Goal: Task Accomplishment & Management: Manage account settings

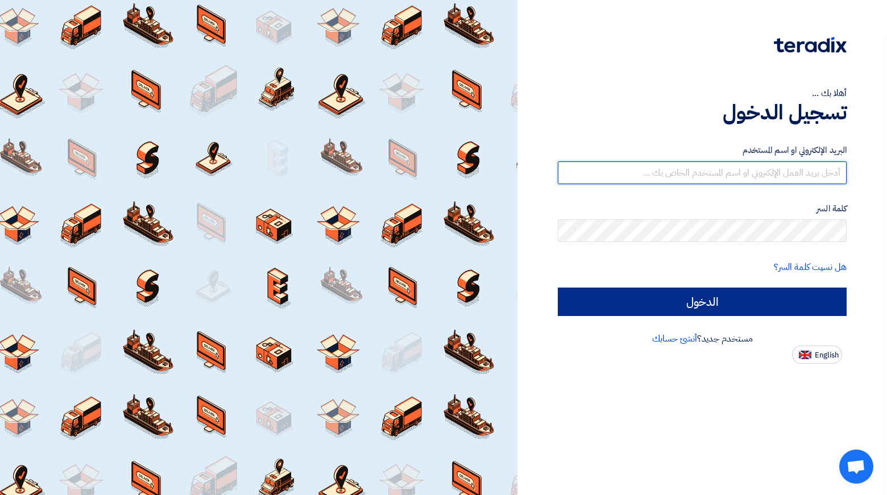
type input "[EMAIL_ADDRESS][PERSON_NAME][DOMAIN_NAME]"
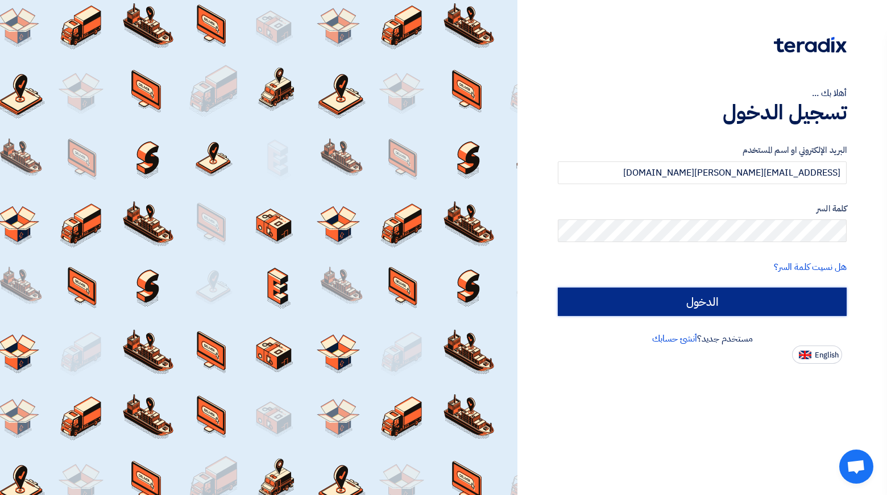
click at [693, 300] on input "الدخول" at bounding box center [702, 302] width 289 height 28
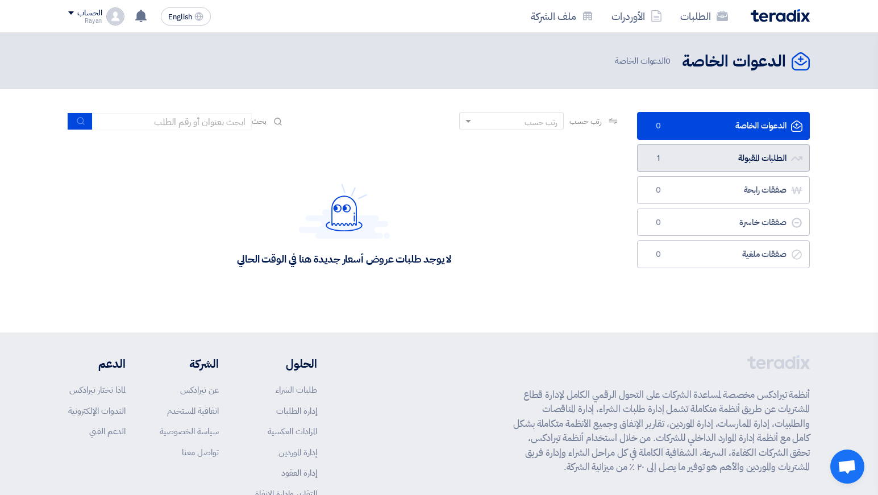
click at [681, 147] on link "الطلبات المقبولة الطلبات المقبولة 1" at bounding box center [723, 158] width 173 height 28
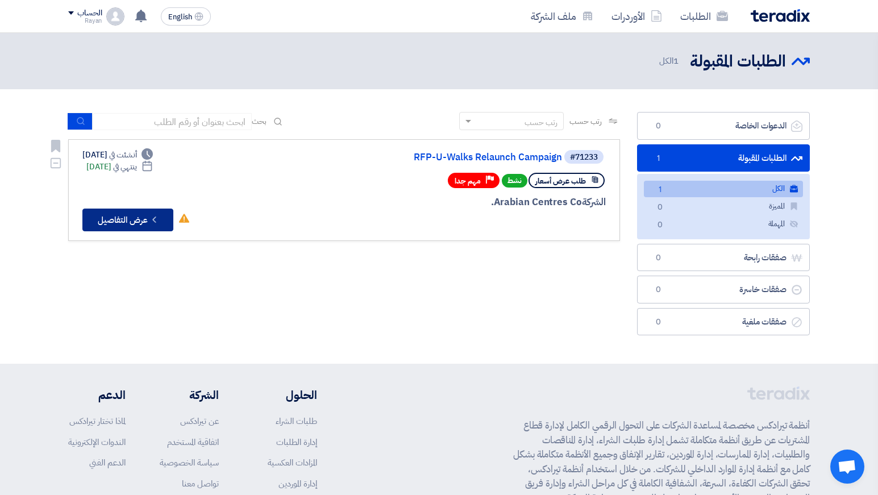
click at [136, 210] on button "Check details عرض التفاصيل" at bounding box center [127, 220] width 91 height 23
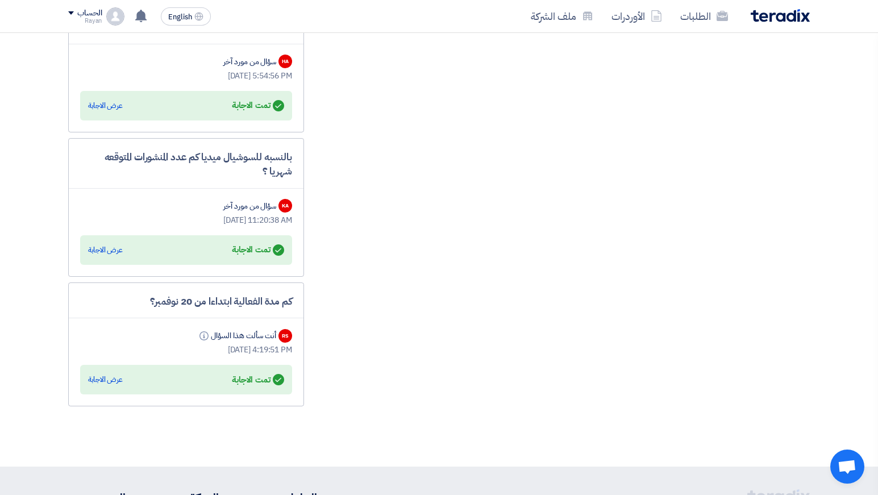
scroll to position [1939, 0]
click at [104, 255] on div "عرض الاجابة" at bounding box center [105, 249] width 35 height 11
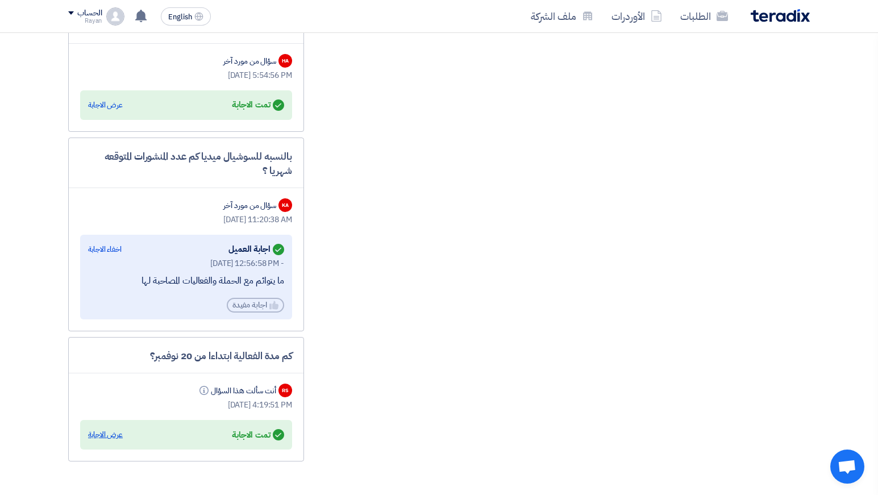
click at [106, 441] on div "عرض الاجابة" at bounding box center [105, 434] width 35 height 11
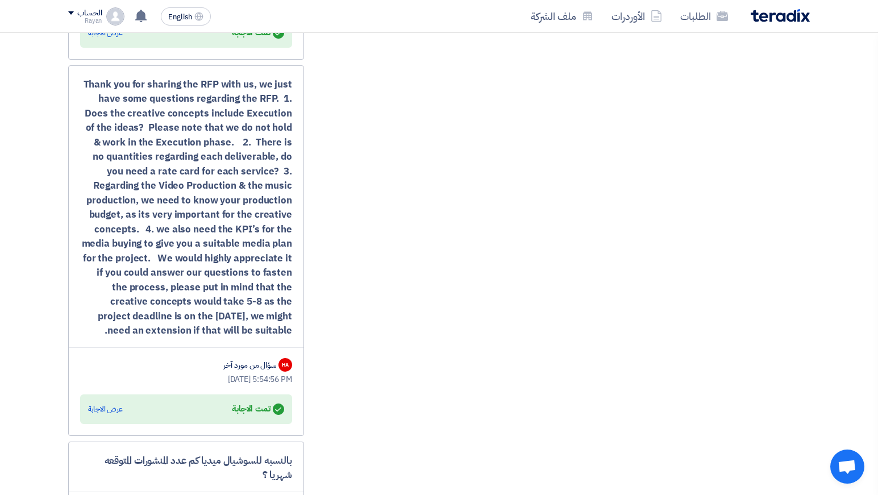
scroll to position [1635, 0]
click at [101, 414] on div "عرض الاجابة" at bounding box center [105, 408] width 35 height 11
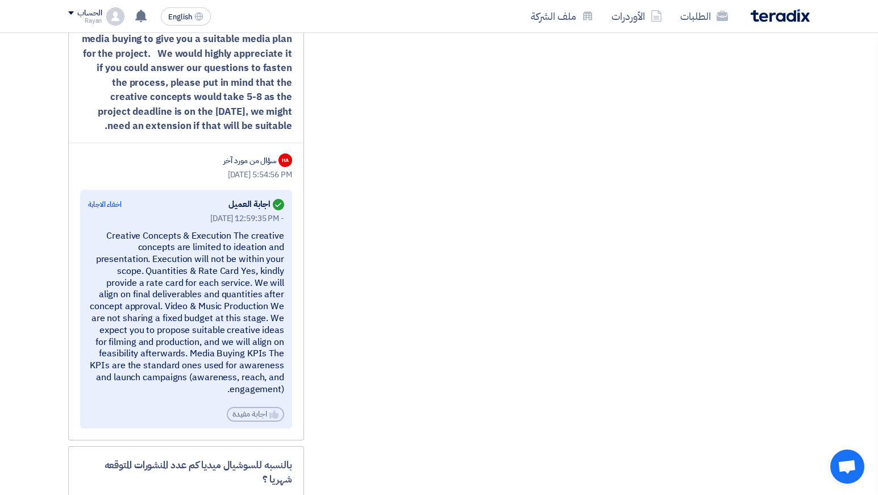
scroll to position [1840, 0]
drag, startPoint x: 145, startPoint y: 285, endPoint x: 154, endPoint y: 276, distance: 13.3
click at [154, 276] on div "Creative Concepts & Execution The creative concepts are limited to ideation and…" at bounding box center [186, 312] width 196 height 165
drag, startPoint x: 154, startPoint y: 276, endPoint x: 143, endPoint y: 287, distance: 15.3
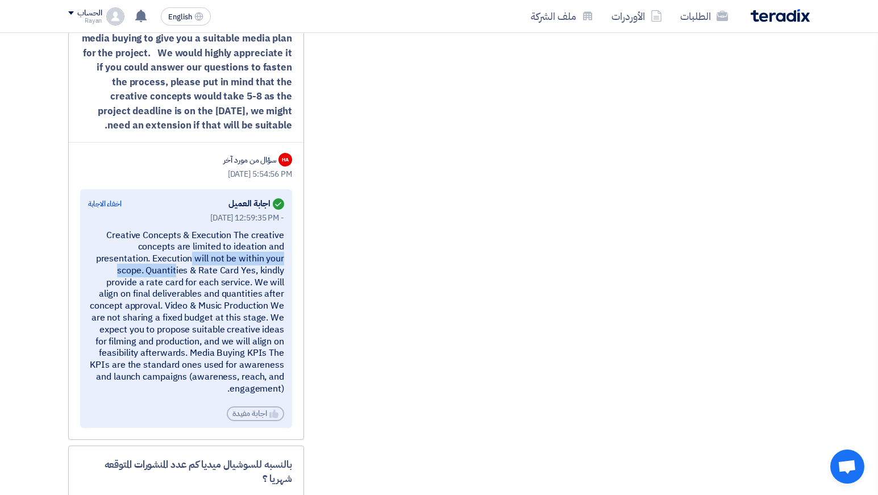
click at [143, 287] on div "Creative Concepts & Execution The creative concepts are limited to ideation and…" at bounding box center [186, 312] width 196 height 165
copy div "Execution will not be within your scope."
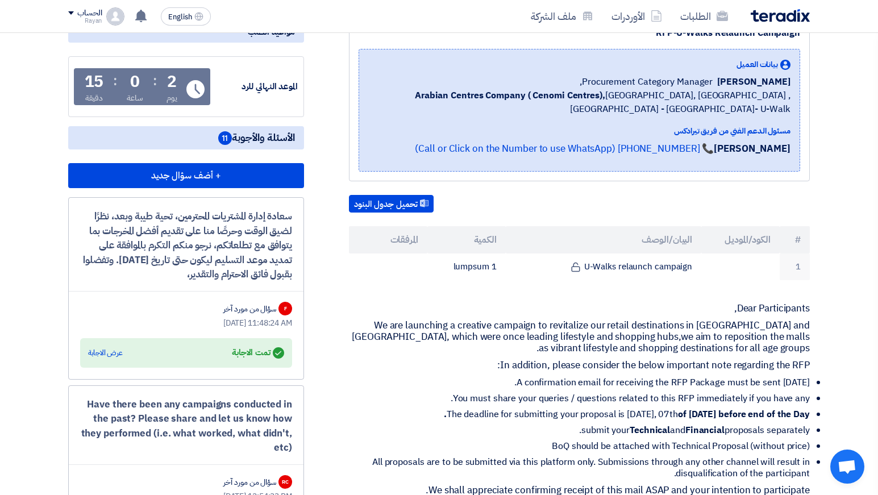
scroll to position [158, 0]
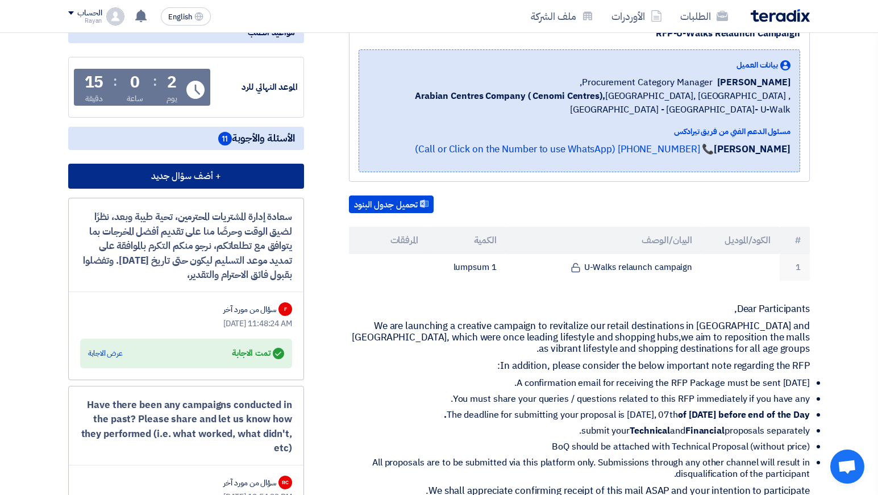
click at [178, 189] on button "+ أضف سؤال جديد" at bounding box center [186, 176] width 236 height 25
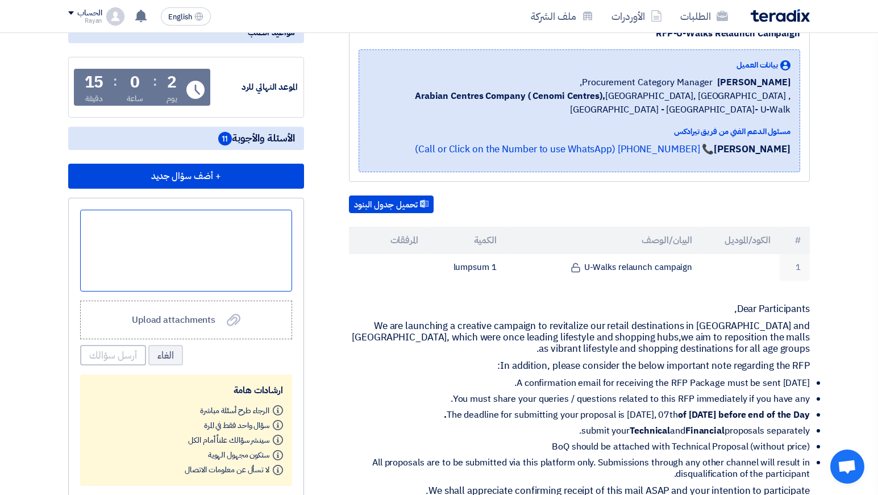
click at [222, 277] on div at bounding box center [186, 251] width 212 height 82
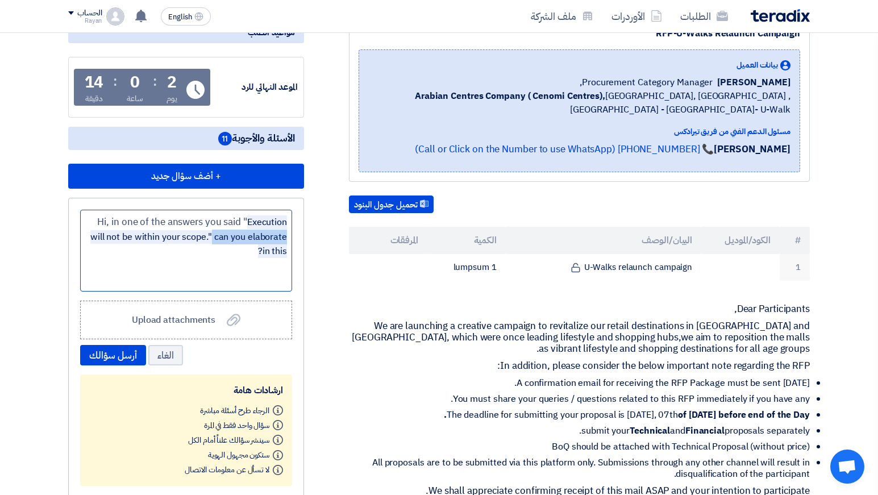
drag, startPoint x: 212, startPoint y: 251, endPoint x: 295, endPoint y: 280, distance: 88.5
click at [295, 280] on div "Hi, in one of the answers you said " Execution will not be within your scope." …" at bounding box center [186, 348] width 236 height 300
click at [230, 265] on div "Hi, in one of the answers you said " Execution will not be within your scope." …" at bounding box center [186, 251] width 212 height 82
drag, startPoint x: 237, startPoint y: 267, endPoint x: 240, endPoint y: 231, distance: 35.4
click at [240, 231] on div "Hi, in one of the answers you said " Execution will not be within your scope." …" at bounding box center [186, 251] width 212 height 82
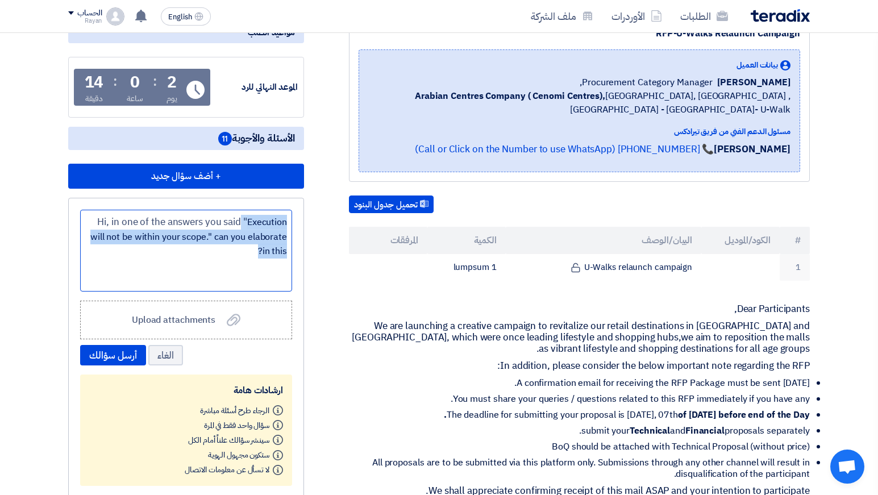
copy div "" Execution will not be within your scope." can you elaborate in this?"
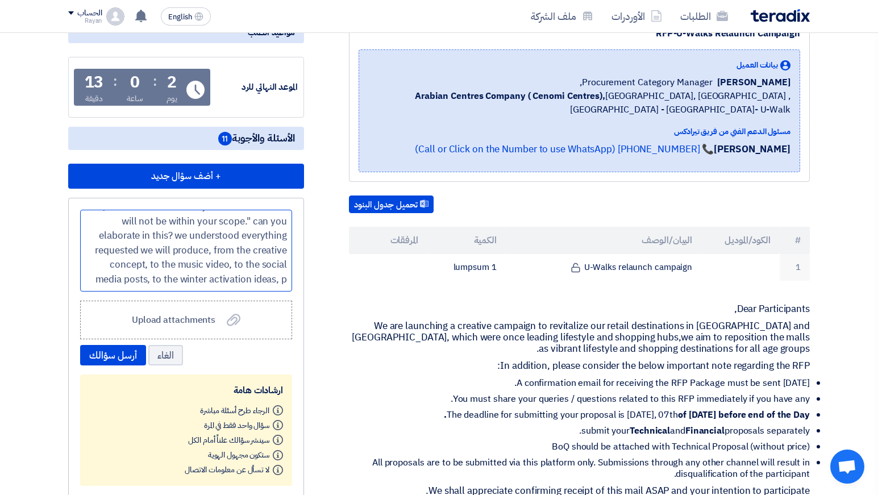
scroll to position [15, 0]
click at [115, 366] on button "أرسل سؤالك" at bounding box center [113, 355] width 66 height 20
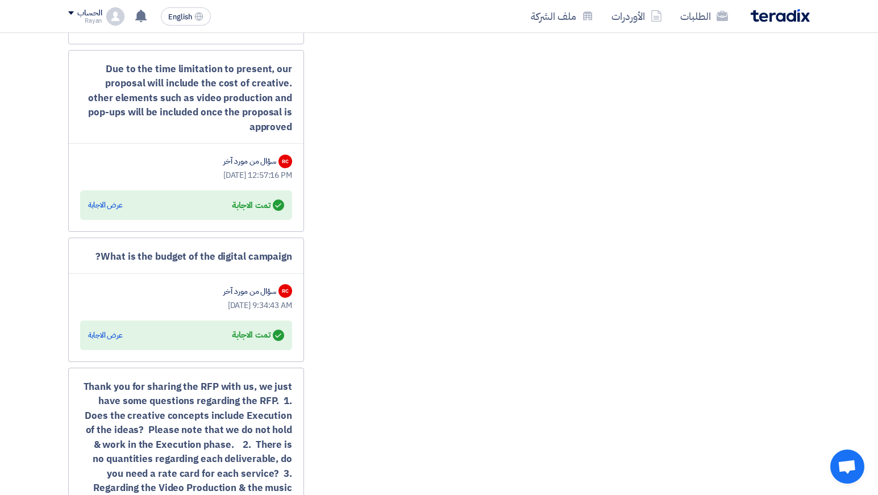
scroll to position [1333, 0]
click at [103, 211] on div "Answered تمت الاجابة عرض الاجابة" at bounding box center [186, 205] width 196 height 16
click at [107, 210] on div "عرض الاجابة" at bounding box center [105, 204] width 35 height 11
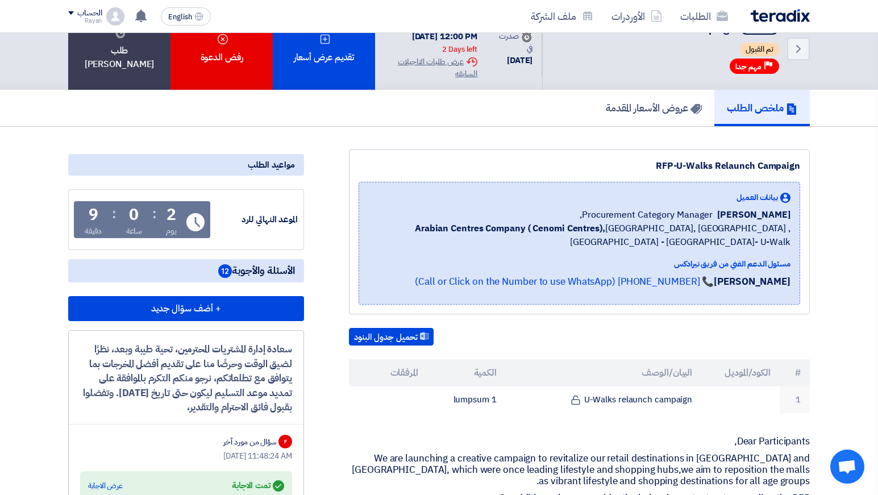
scroll to position [0, 0]
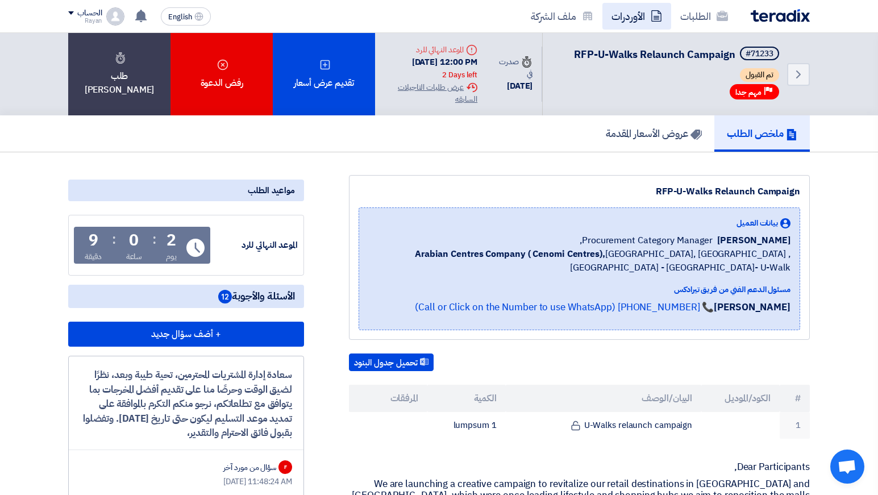
click at [644, 21] on link "الأوردرات" at bounding box center [637, 16] width 69 height 27
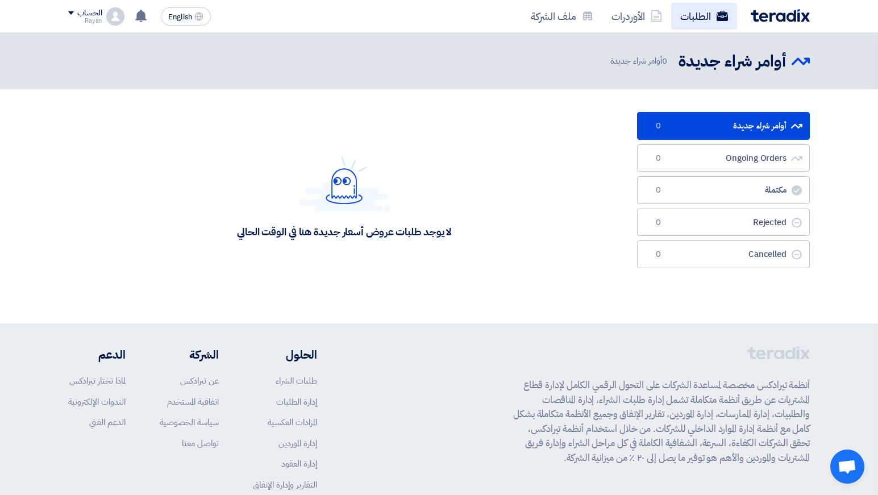
click at [708, 19] on link "الطلبات" at bounding box center [705, 16] width 66 height 27
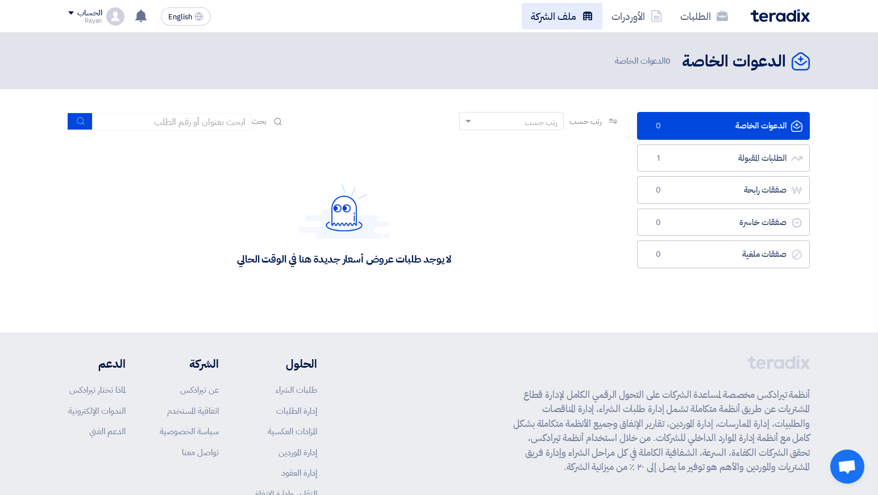
click at [574, 7] on link "ملف الشركة" at bounding box center [562, 16] width 81 height 27
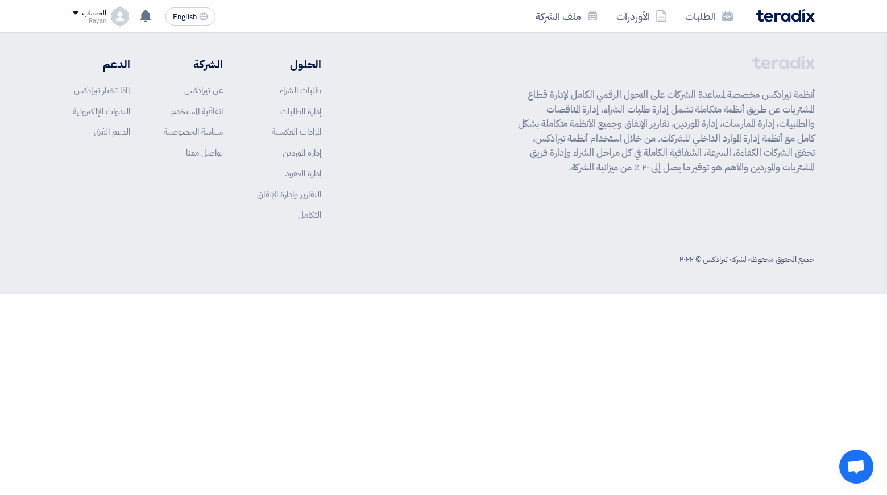
click at [574, 7] on link "ملف الشركة" at bounding box center [567, 16] width 81 height 27
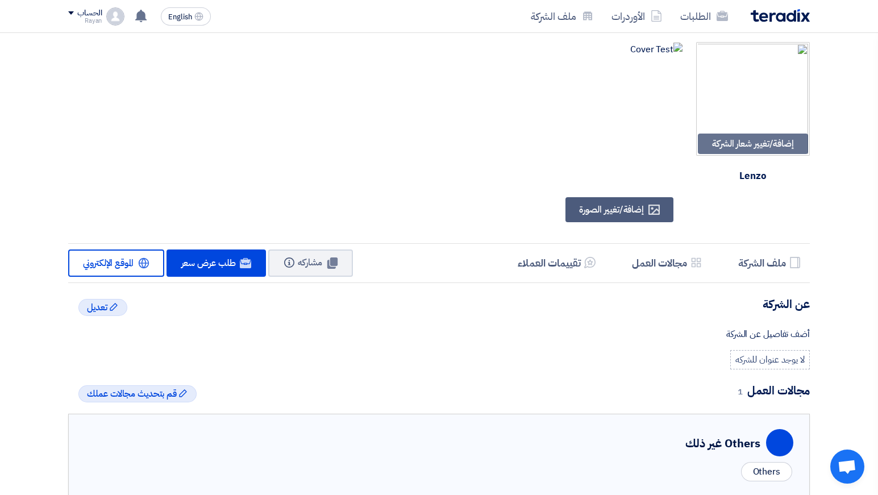
click at [587, 114] on div at bounding box center [404, 138] width 557 height 193
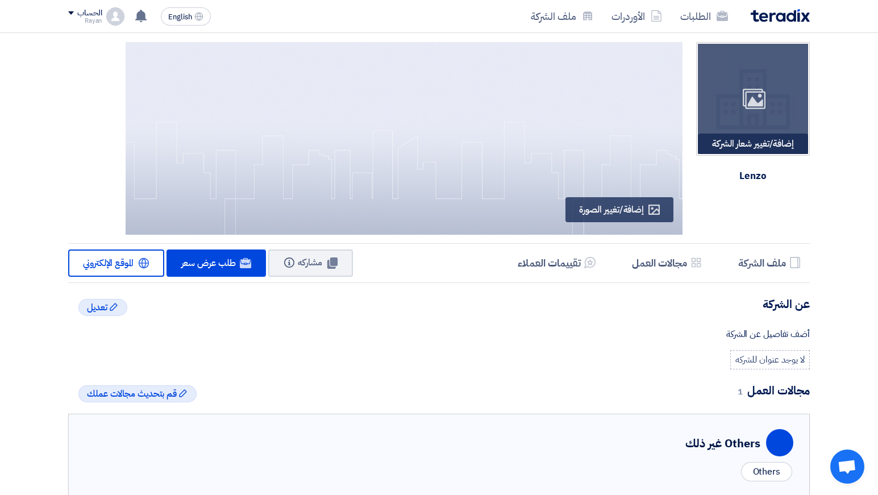
click at [731, 152] on div "Image" at bounding box center [753, 99] width 110 height 110
type input "C:\fakepath\color-variation-logo-full-color-rgb-1200px@300ppi.png"
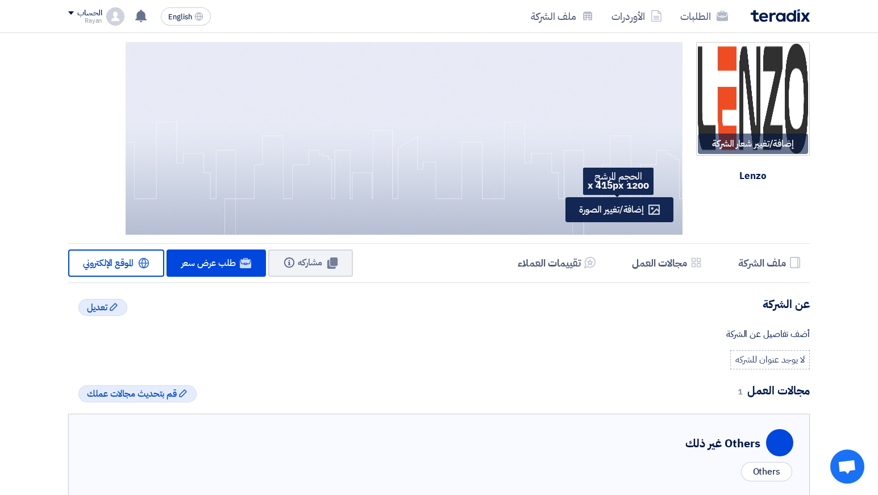
click at [631, 214] on span "إضافة/تغيير الصورة" at bounding box center [611, 210] width 65 height 14
type input "C:\fakepath\Beige Minimalist Business Name Facebook Cover.png"
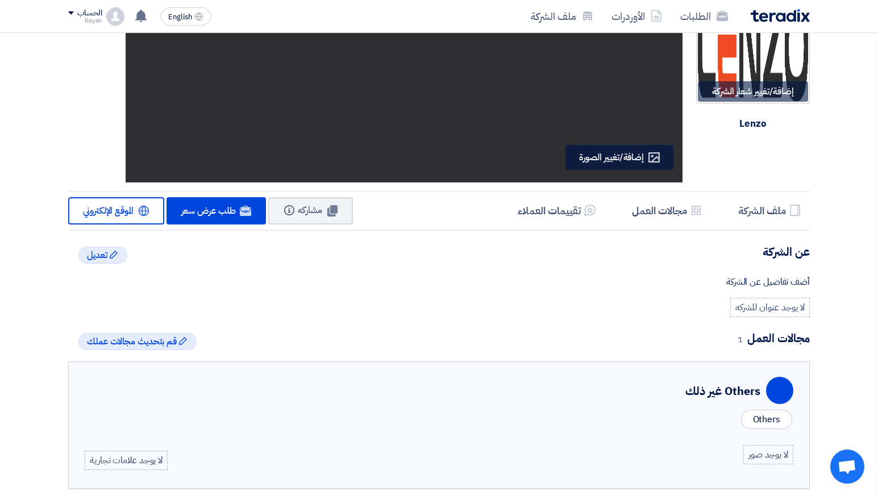
scroll to position [53, 0]
click at [772, 209] on h5 "ملف الشركة" at bounding box center [763, 210] width 48 height 13
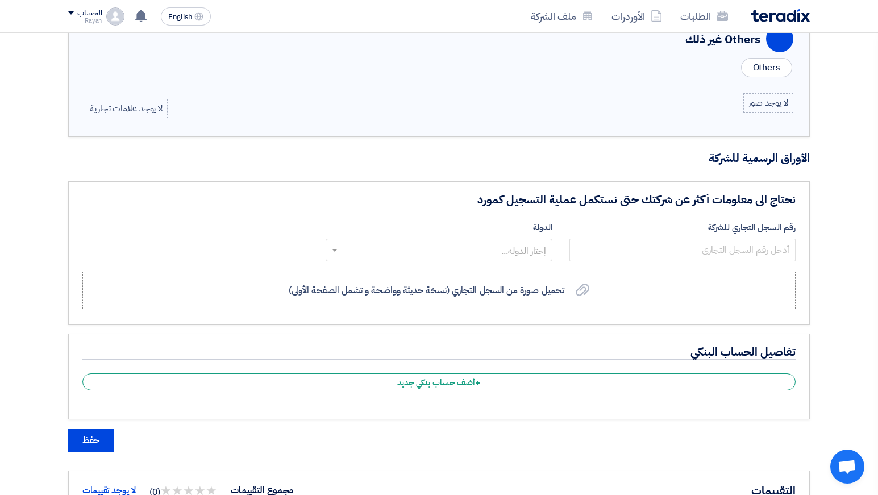
scroll to position [407, 0]
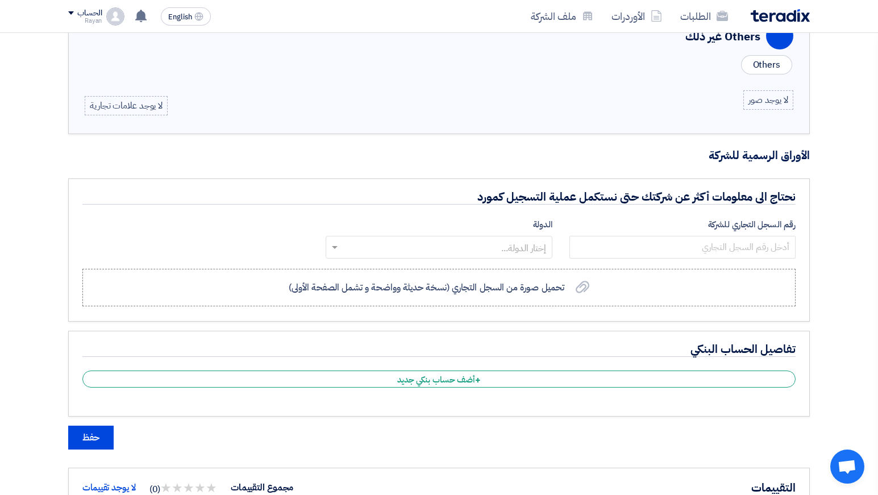
click at [492, 242] on input "text" at bounding box center [445, 248] width 204 height 19
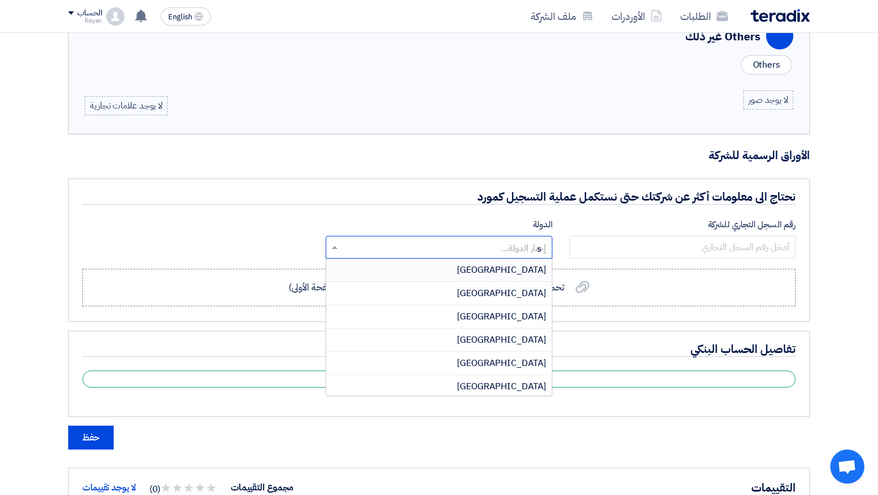
type input "sa"
click at [467, 338] on div "[GEOGRAPHIC_DATA]" at bounding box center [438, 340] width 225 height 23
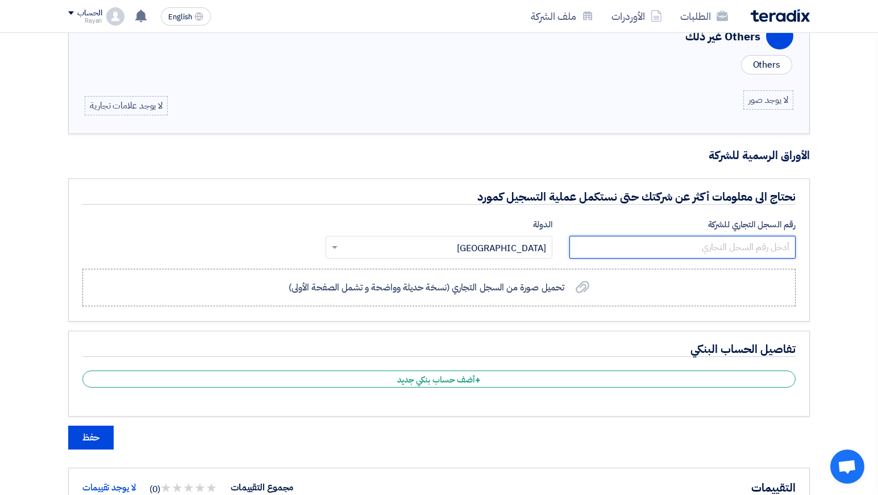
click at [633, 246] on input "number" at bounding box center [683, 247] width 226 height 23
paste input "4030510835"
type input "4030510835"
click at [537, 287] on span "تحميل صورة من السجل التجاري (نسخة حديثة وواضحة و تشمل الصفحة الأولى)" at bounding box center [427, 288] width 276 height 14
click at [0, 0] on input "تحميل صورة من السجل التجاري (نسخة حديثة وواضحة و تشمل الصفحة الأولى) تحميل صورة…" at bounding box center [0, 0] width 0 height 0
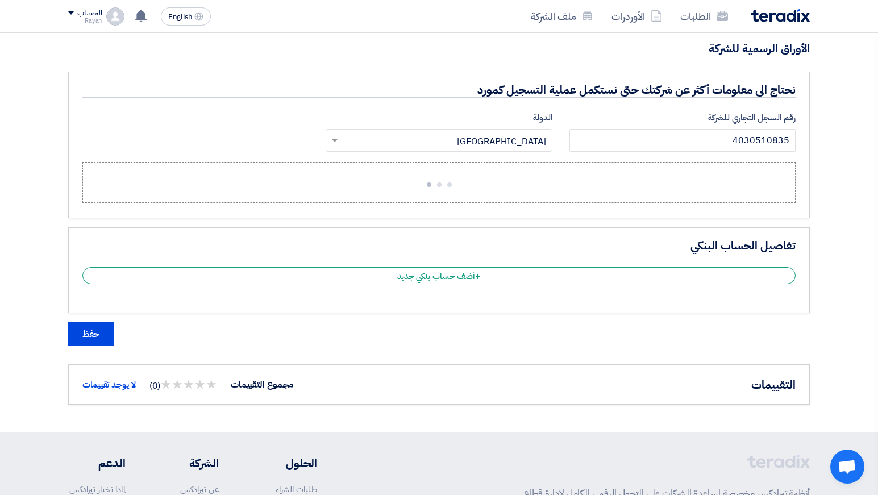
scroll to position [516, 0]
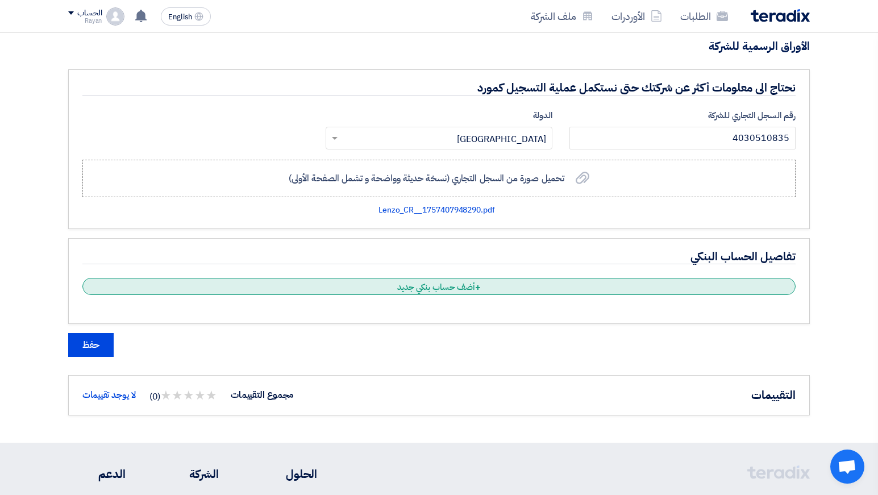
click at [461, 287] on div "+ أضف حساب بنكي جديد" at bounding box center [439, 286] width 714 height 17
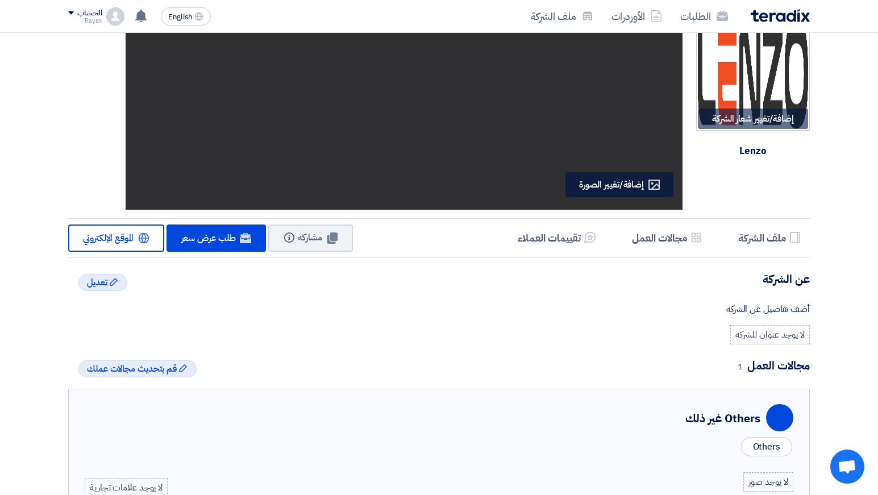
scroll to position [0, 0]
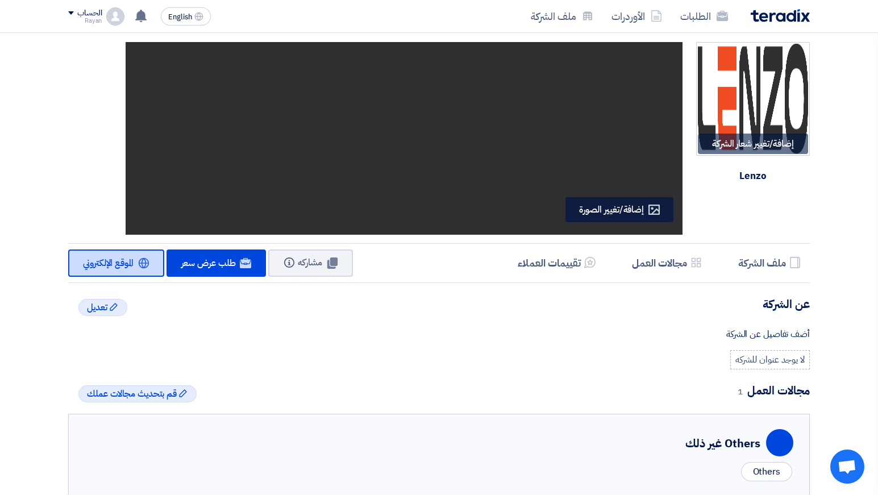
click at [136, 268] on link "Website الموقع الإلكتروني" at bounding box center [116, 263] width 96 height 27
click at [663, 268] on h5 "مجالات العمل" at bounding box center [659, 262] width 55 height 13
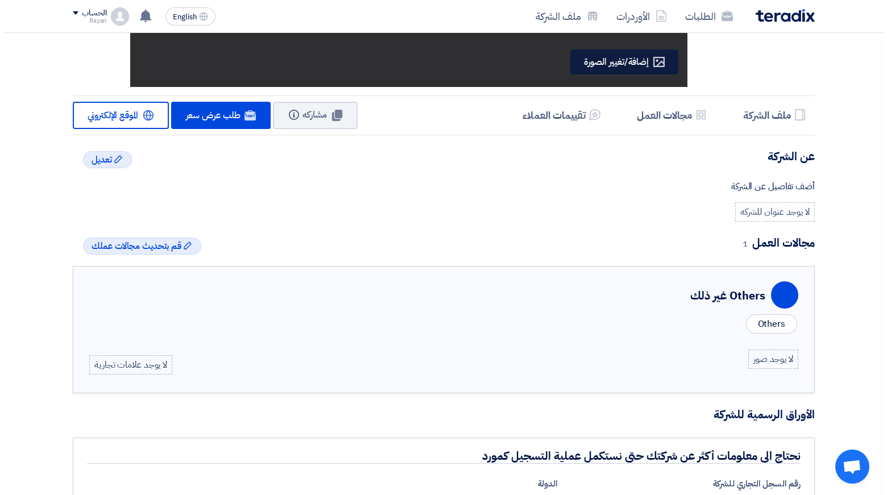
scroll to position [149, 0]
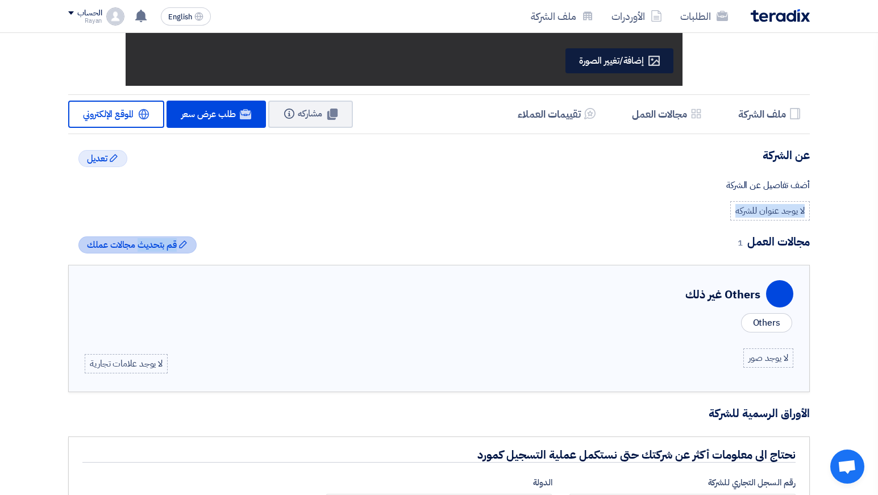
drag, startPoint x: 411, startPoint y: 167, endPoint x: 140, endPoint y: 241, distance: 281.0
click at [140, 241] on div "إضافة/تغيير شعار الشركة Image [PERSON_NAME] Profile إضافة/تغيير الصورة Profile …" at bounding box center [439, 500] width 759 height 1232
click at [148, 246] on span "قم بتحديث مجالات عملك" at bounding box center [132, 245] width 90 height 14
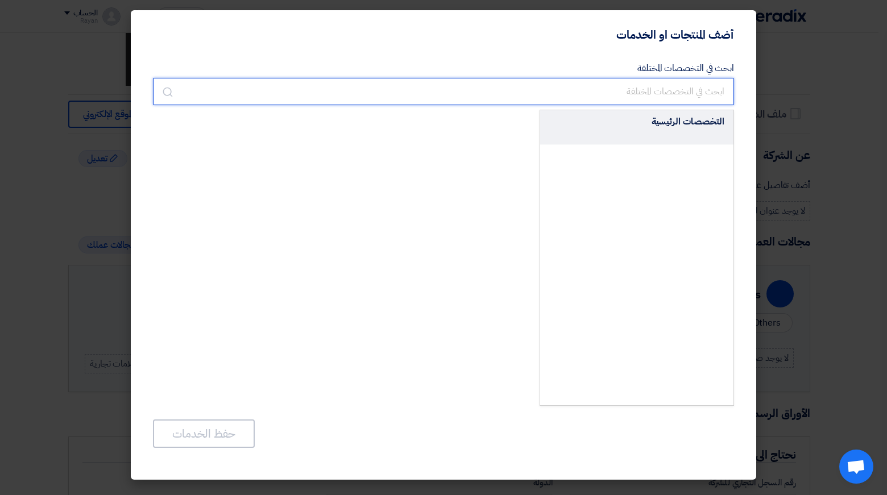
click at [599, 97] on input "text" at bounding box center [443, 91] width 581 height 27
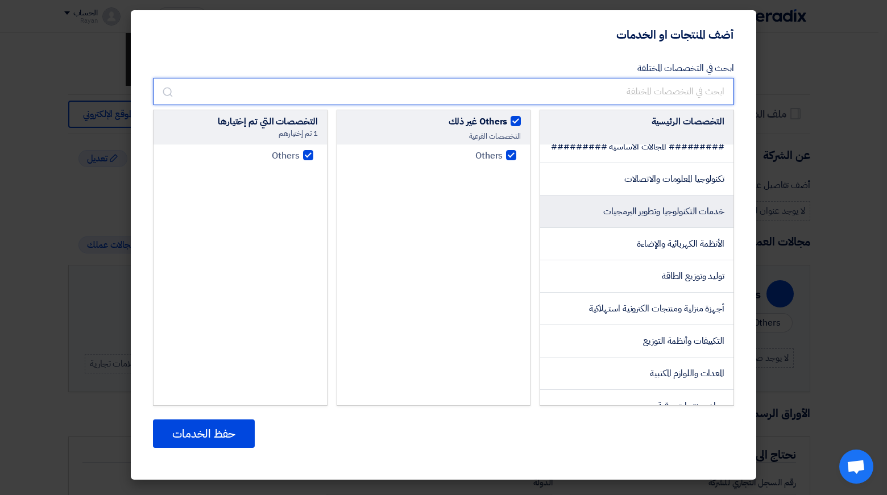
scroll to position [14, 0]
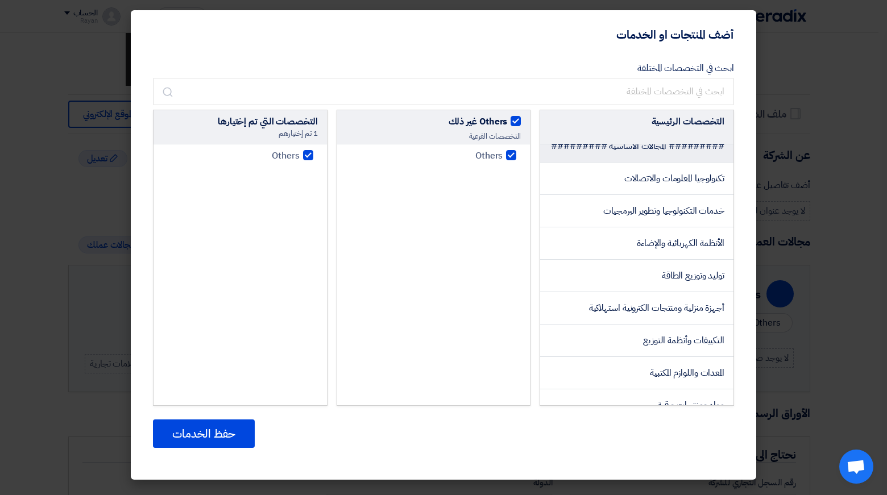
click at [621, 160] on li "######### المجالات الأساسية #########" at bounding box center [636, 146] width 193 height 32
checkbox input "false"
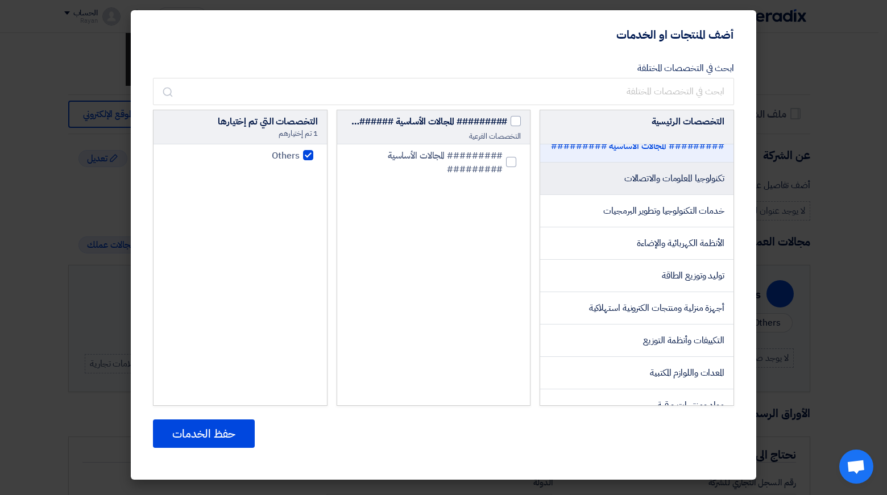
click at [619, 189] on li "تكنولوجيا المعلومات والاتصالات" at bounding box center [636, 179] width 193 height 32
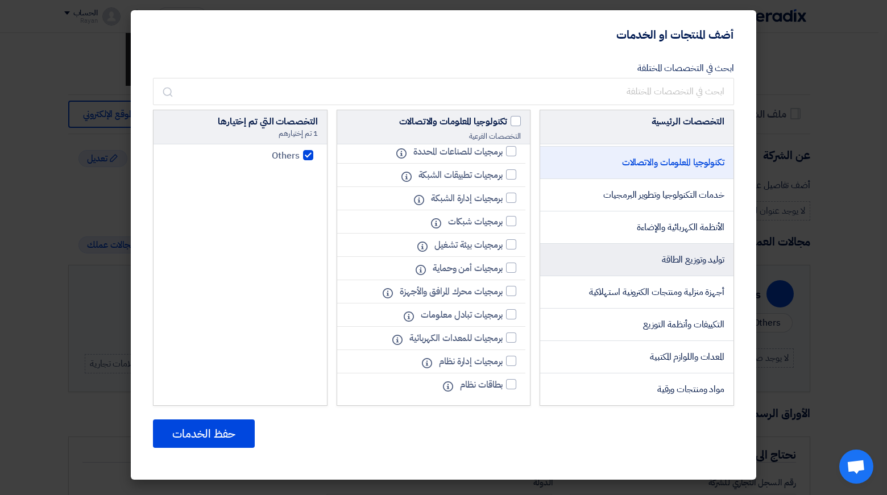
scroll to position [32, 0]
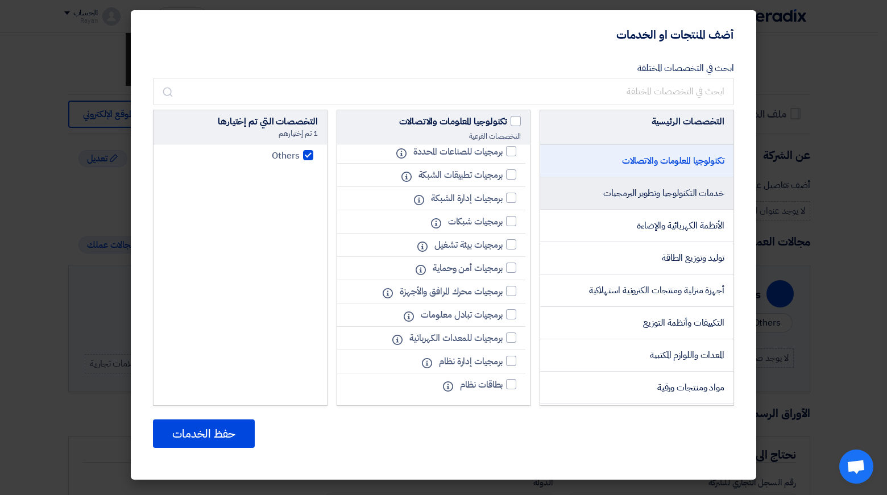
click at [651, 200] on span "خدمات التكنولوجيا وتطوير البرمجيات" at bounding box center [663, 193] width 121 height 14
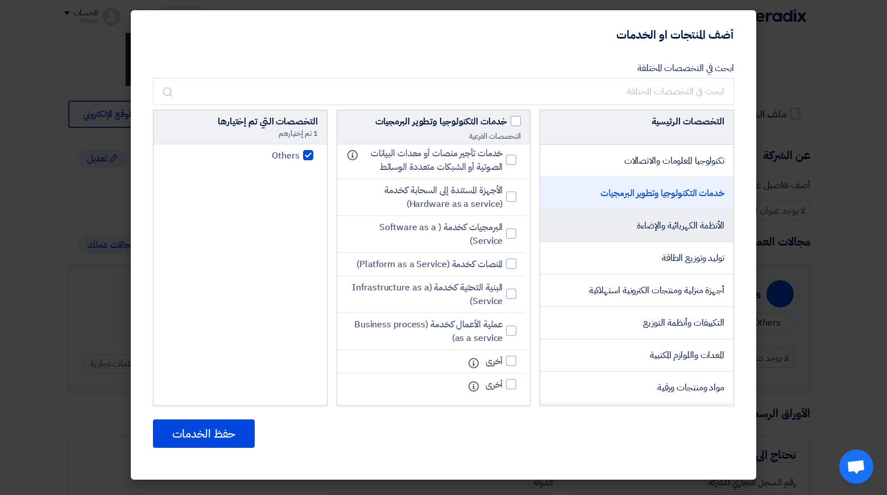
click at [639, 233] on span "الأنظمة الكهربائية والإضاءة" at bounding box center [681, 226] width 88 height 14
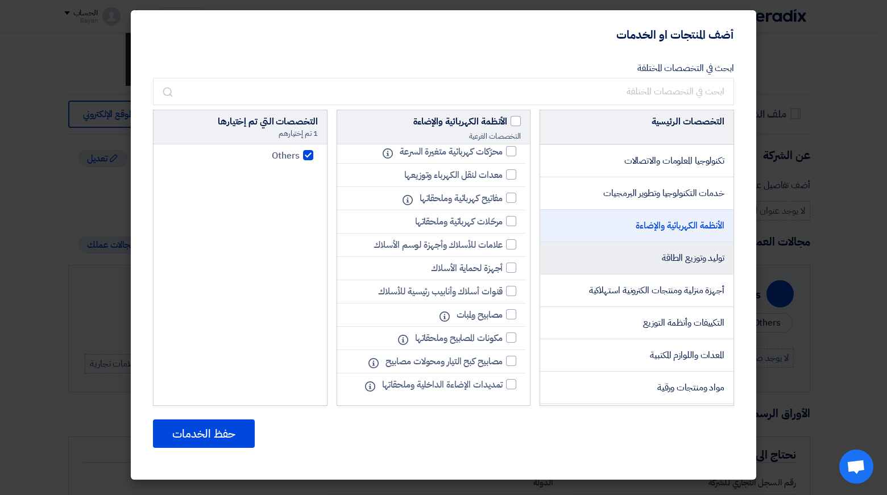
click at [623, 267] on li "توليد وتوزيع الطاقة" at bounding box center [636, 258] width 193 height 32
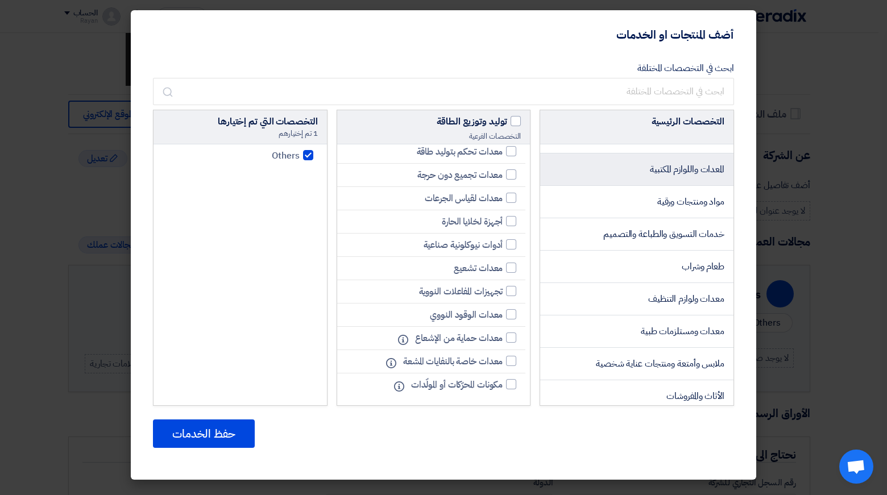
scroll to position [218, 0]
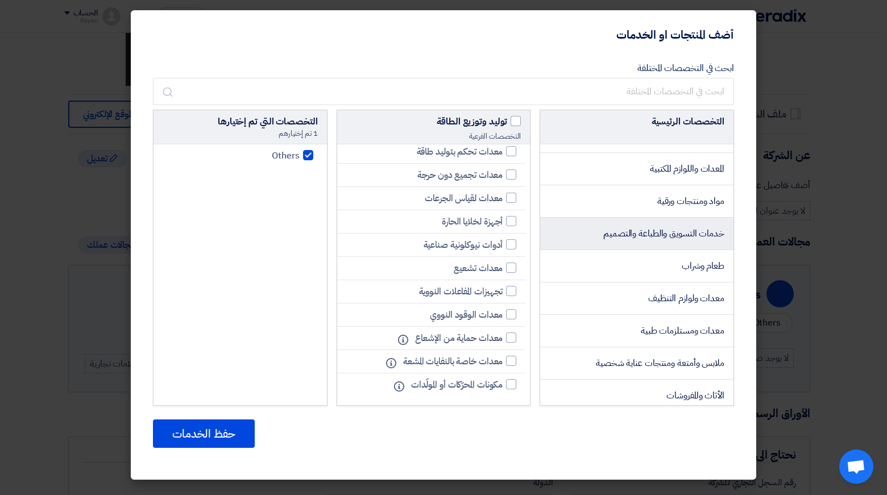
click at [625, 250] on li "خدمات التسويق والطباعة والتصميم" at bounding box center [636, 234] width 193 height 32
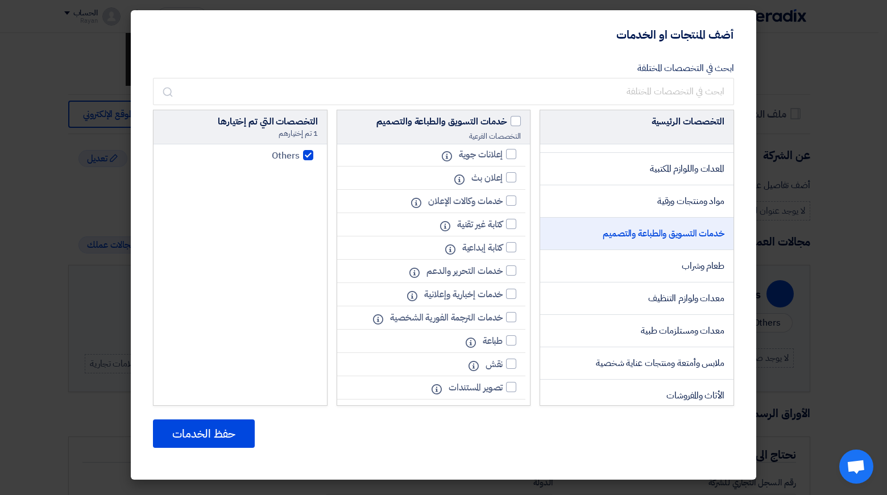
scroll to position [0, 0]
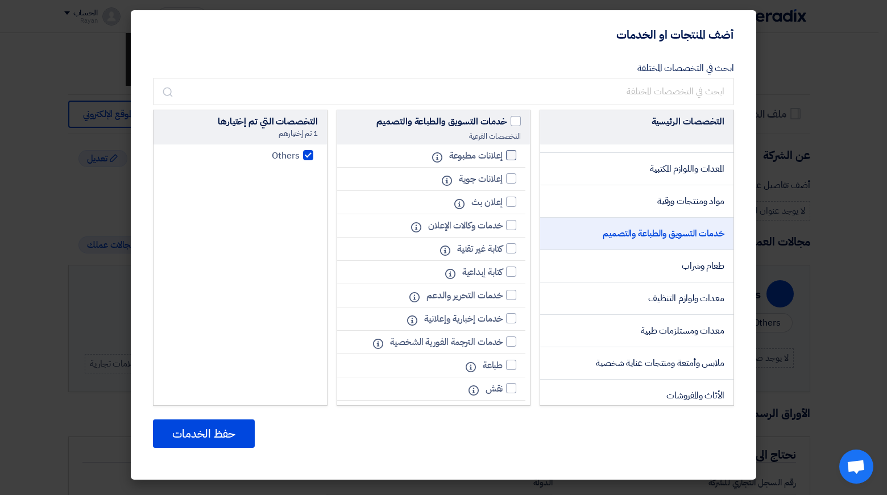
click at [512, 156] on div at bounding box center [511, 155] width 10 height 10
click at [503, 156] on input "إعلانات مطبوعة" at bounding box center [498, 155] width 7 height 7
checkbox input "true"
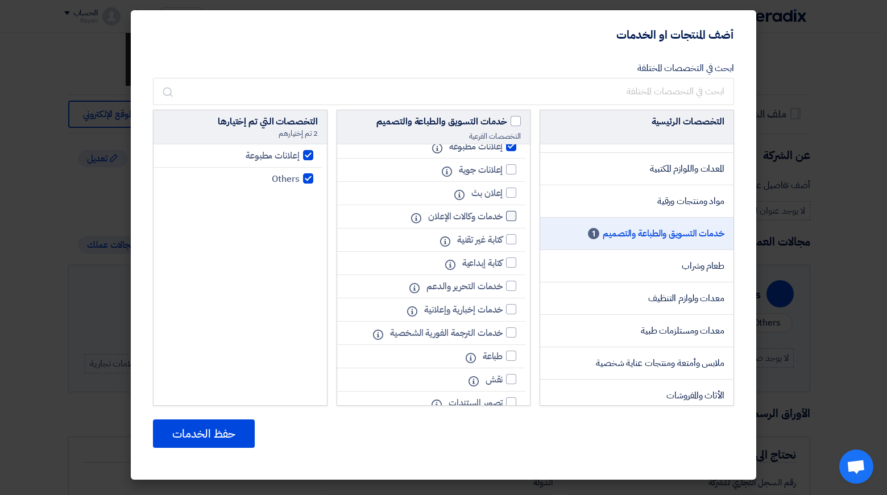
scroll to position [10, 0]
click at [512, 219] on div at bounding box center [511, 215] width 10 height 10
click at [503, 219] on input "خدمات وكالات الإعلان" at bounding box center [498, 215] width 7 height 7
checkbox input "true"
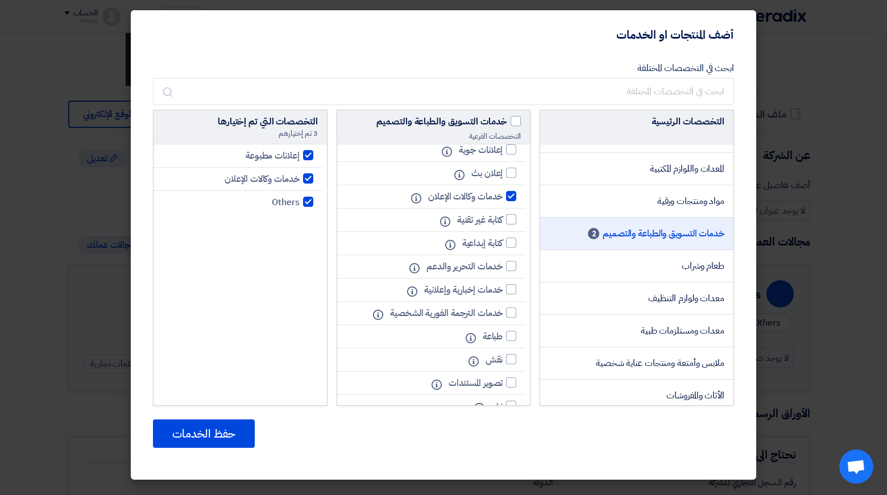
scroll to position [42, 0]
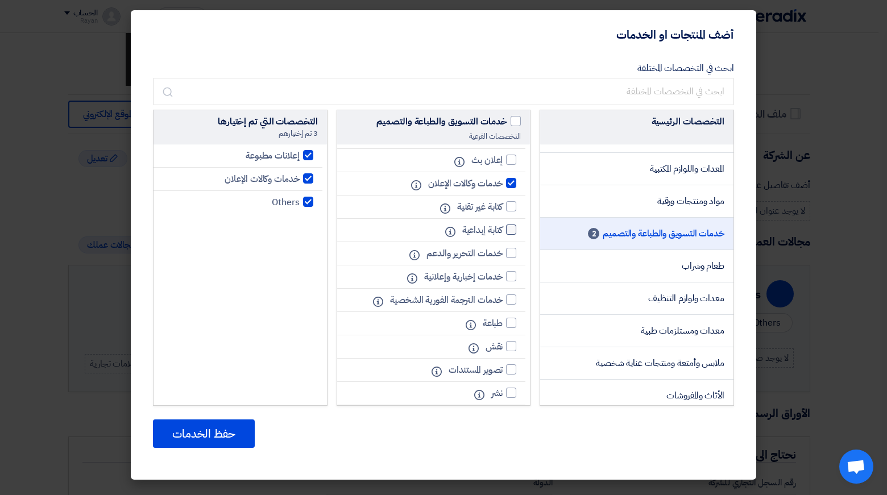
click at [511, 230] on div at bounding box center [511, 230] width 10 height 10
click at [503, 230] on input "كتابة إبداعية" at bounding box center [498, 229] width 7 height 7
checkbox input "true"
click at [512, 212] on label "كتابة غير تقنية" at bounding box center [483, 207] width 65 height 14
click at [503, 210] on input "كتابة غير تقنية" at bounding box center [498, 206] width 7 height 7
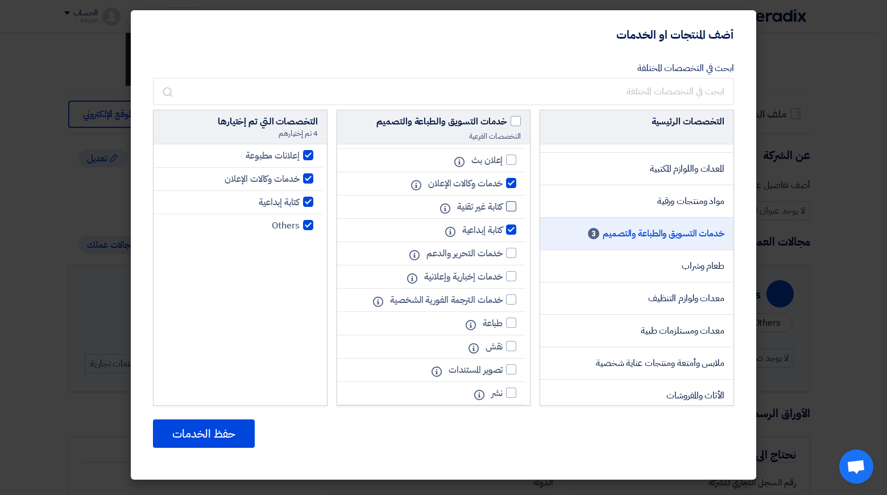
checkbox input "true"
click at [512, 257] on div at bounding box center [511, 253] width 10 height 10
click at [503, 257] on input "خدمات التحرير والدعم" at bounding box center [498, 253] width 7 height 7
checkbox input "true"
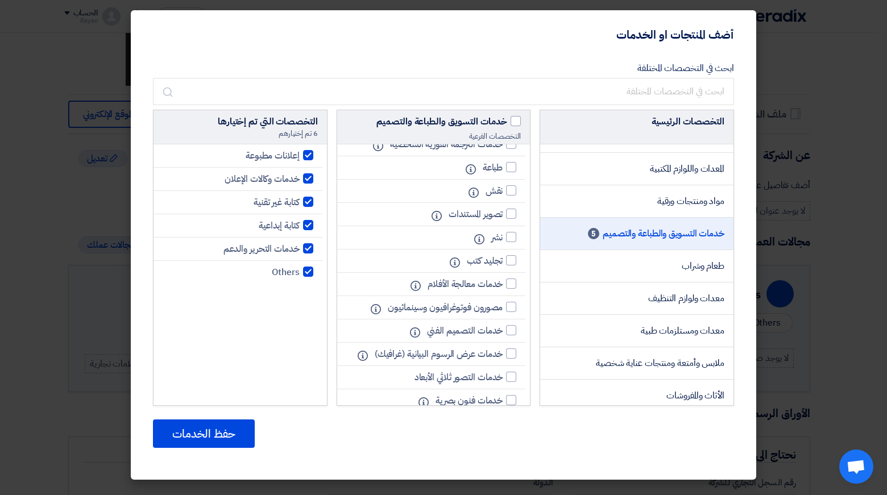
scroll to position [198, 0]
click at [509, 168] on div at bounding box center [511, 166] width 10 height 10
click at [503, 168] on input "طباعة" at bounding box center [498, 166] width 7 height 7
checkbox input "true"
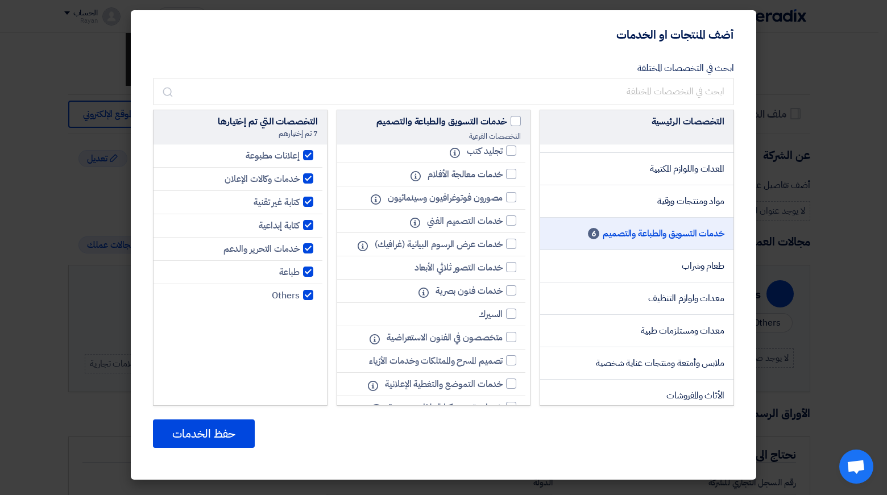
scroll to position [318, 0]
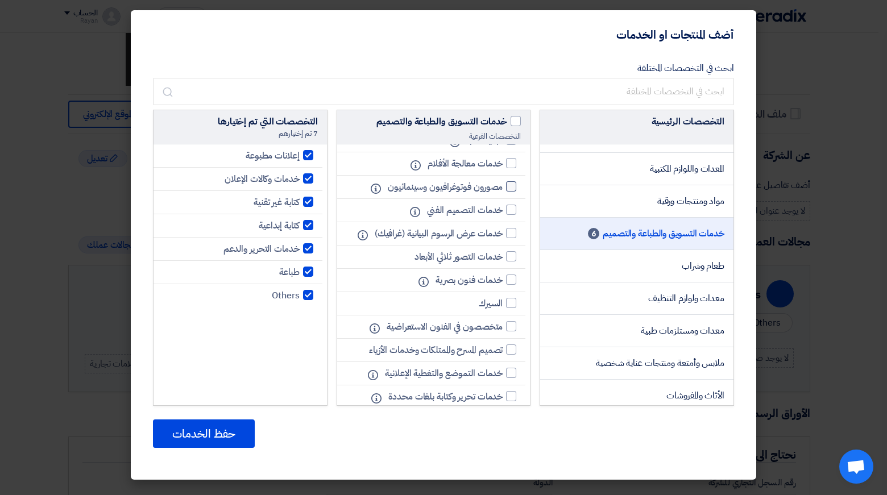
click at [511, 188] on div at bounding box center [511, 186] width 10 height 10
click at [503, 188] on input "مصورون فوتوغرافيون وسينمائيون" at bounding box center [498, 186] width 7 height 7
checkbox input "true"
click at [509, 210] on div at bounding box center [511, 210] width 10 height 10
click at [503, 210] on input "خدمات التصميم الفني" at bounding box center [498, 209] width 7 height 7
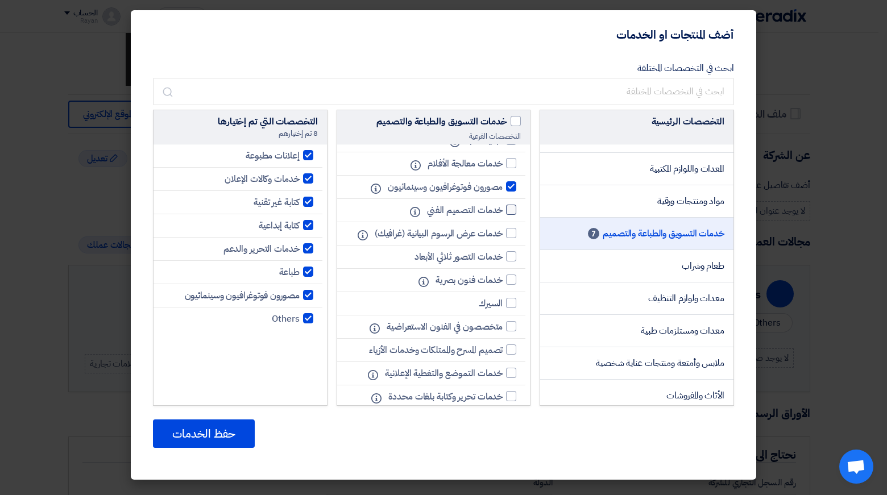
checkbox input "true"
click at [511, 262] on div at bounding box center [511, 256] width 10 height 10
click at [503, 260] on input "خدمات التصور ثلاثي الأبعاد" at bounding box center [498, 256] width 7 height 7
checkbox input "true"
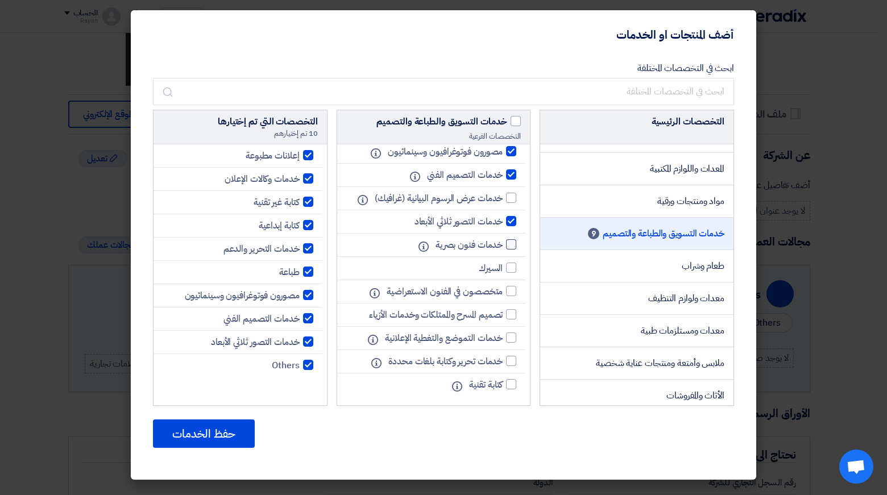
scroll to position [367, 0]
click at [511, 296] on label "متخصصون في الفنون الاستعراضية" at bounding box center [448, 292] width 135 height 14
click at [503, 295] on input "متخصصون في الفنون الاستعراضية" at bounding box center [498, 291] width 7 height 7
checkbox input "true"
click at [511, 314] on div at bounding box center [511, 314] width 10 height 10
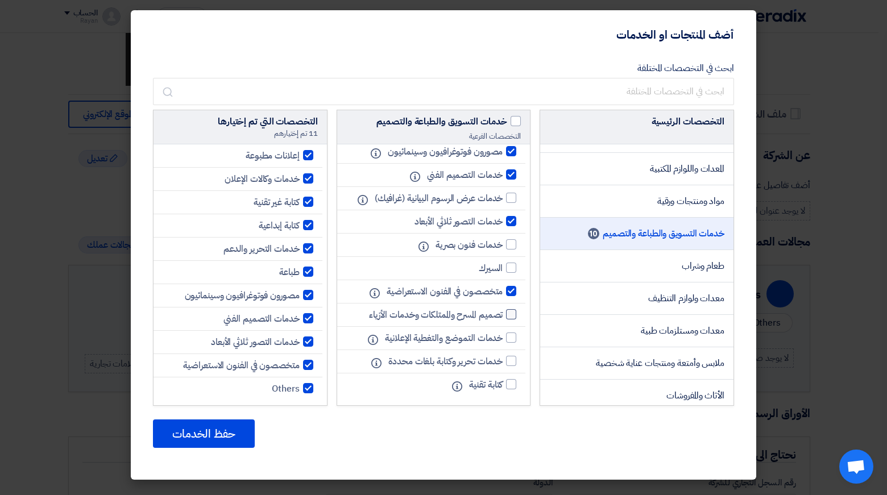
click at [503, 314] on input "تصميم المسرح والممتلكات وخدمات الأزياء" at bounding box center [498, 314] width 7 height 7
checkbox input "true"
click at [512, 340] on div at bounding box center [511, 338] width 10 height 10
click at [503, 340] on input "خدمات التموضع والتغطية الإعلانية" at bounding box center [498, 337] width 7 height 7
checkbox input "true"
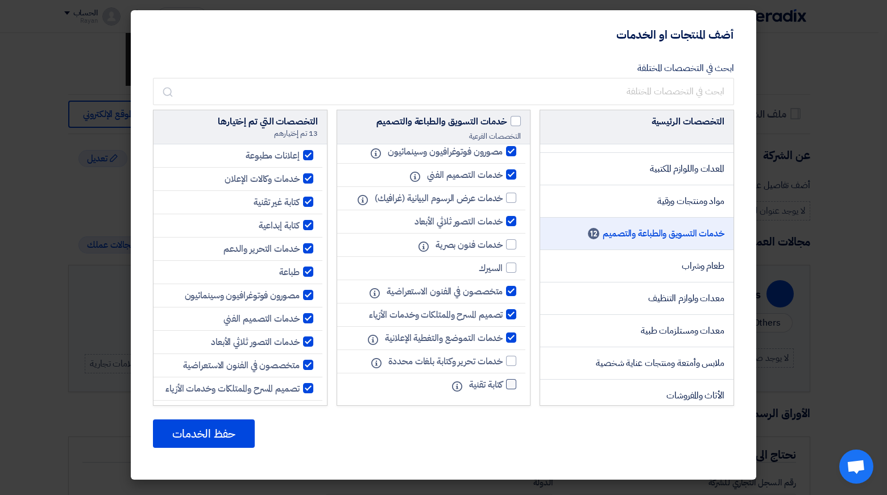
click at [512, 384] on div at bounding box center [511, 384] width 10 height 10
click at [503, 384] on input "كتابة تقنية" at bounding box center [498, 384] width 7 height 7
checkbox input "true"
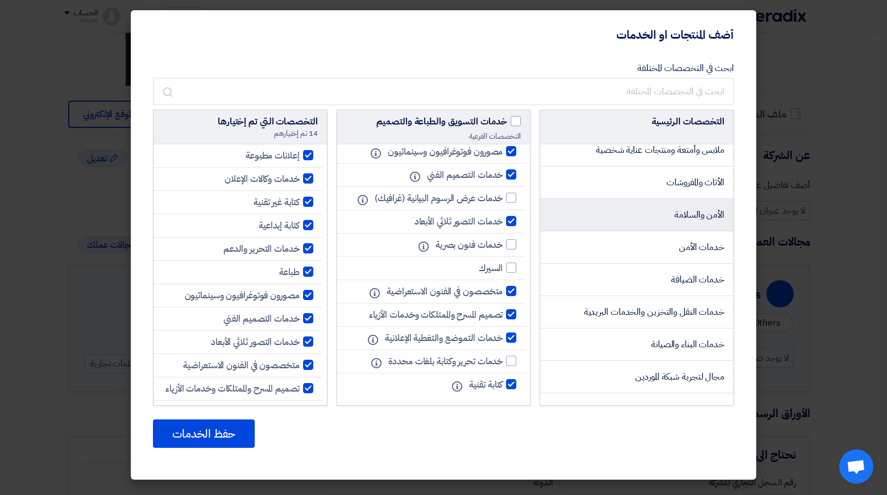
scroll to position [449, 0]
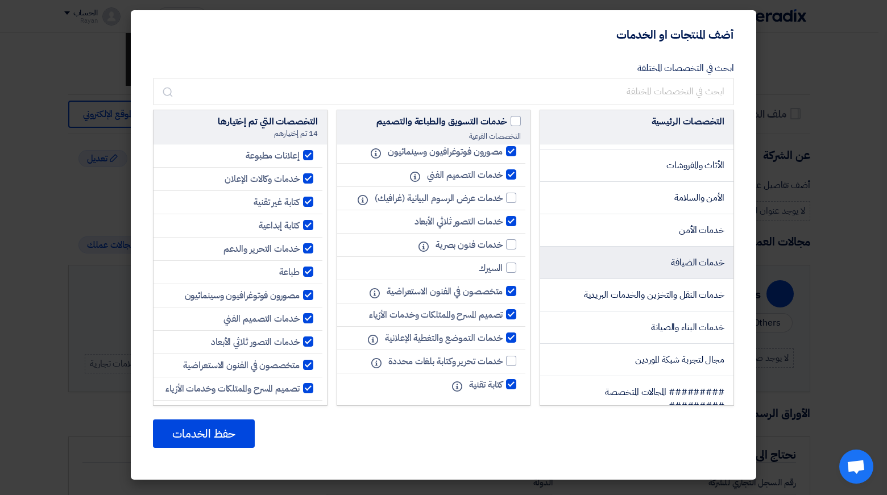
click at [654, 279] on li "خدمات الضيافة" at bounding box center [636, 263] width 193 height 32
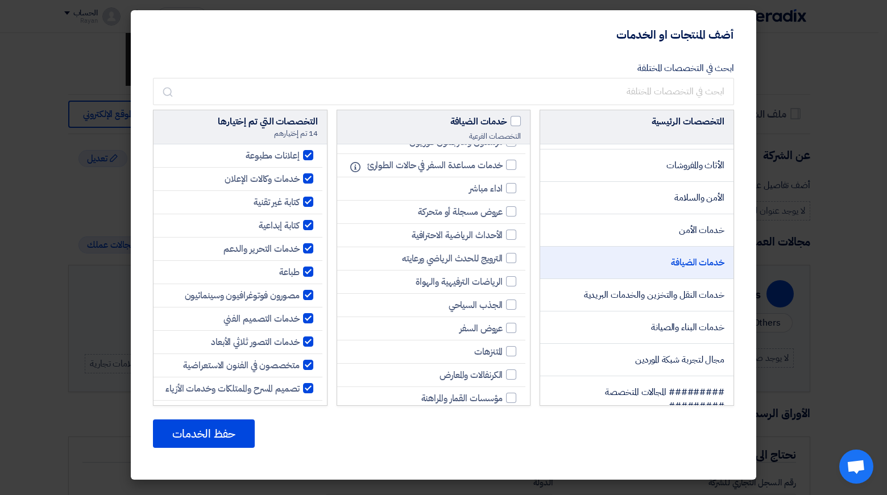
scroll to position [262, 0]
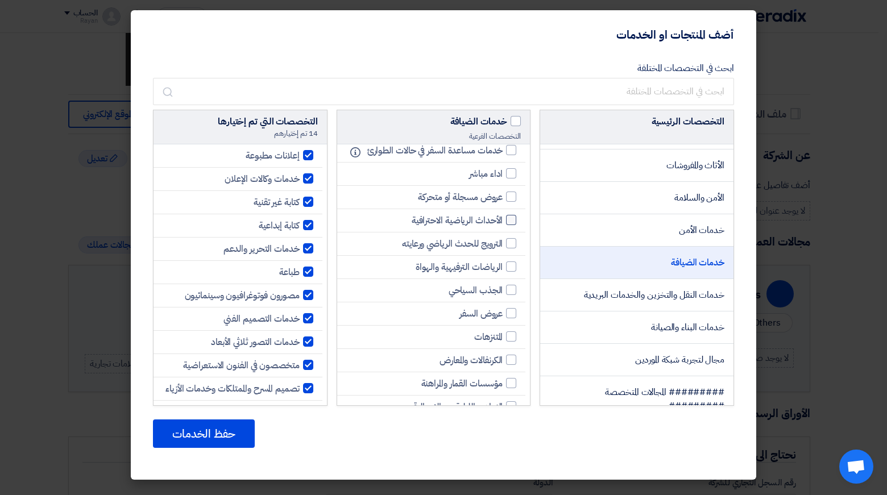
click at [510, 225] on div at bounding box center [511, 220] width 10 height 10
click at [503, 224] on input "الأحداث الرياضية الاحترافية" at bounding box center [498, 220] width 7 height 7
checkbox input "true"
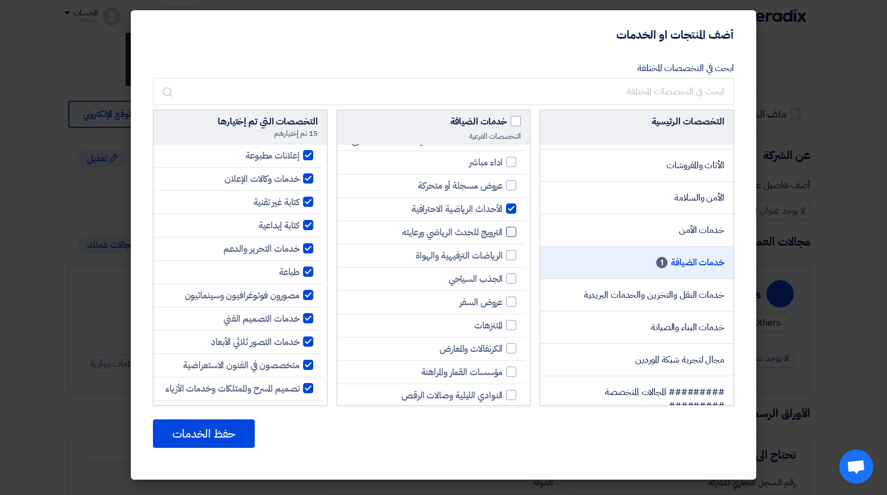
scroll to position [273, 0]
click at [511, 260] on div at bounding box center [511, 255] width 10 height 10
click at [503, 259] on input "الرياضات الترفيهية والهواة" at bounding box center [498, 254] width 7 height 7
checkbox input "true"
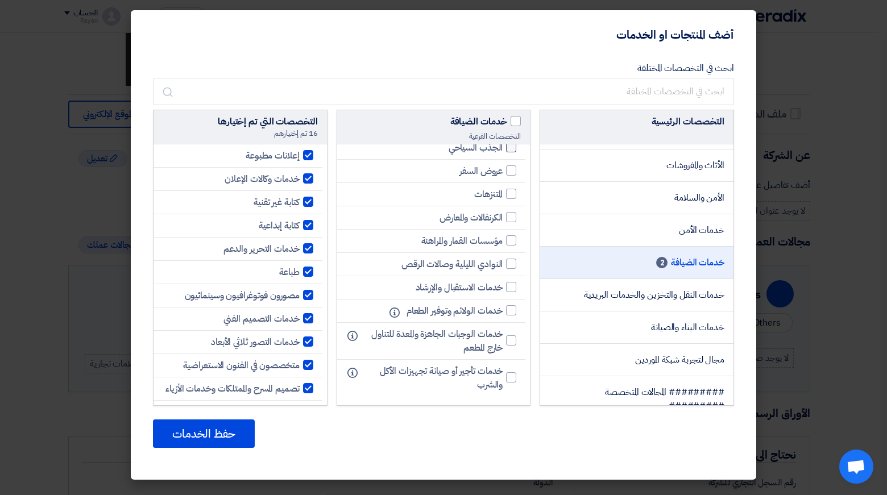
scroll to position [415, 0]
click at [508, 217] on div at bounding box center [511, 217] width 10 height 10
click at [503, 217] on input "الكرنفالات والمعارض" at bounding box center [498, 217] width 7 height 7
checkbox input "true"
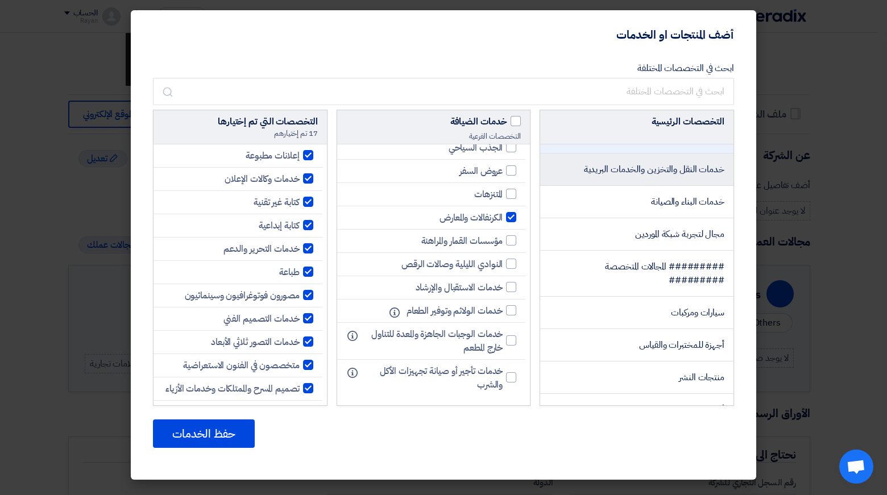
scroll to position [575, 0]
click at [656, 176] on span "خدمات النقل والتخزين والخدمات البريدية" at bounding box center [654, 169] width 140 height 14
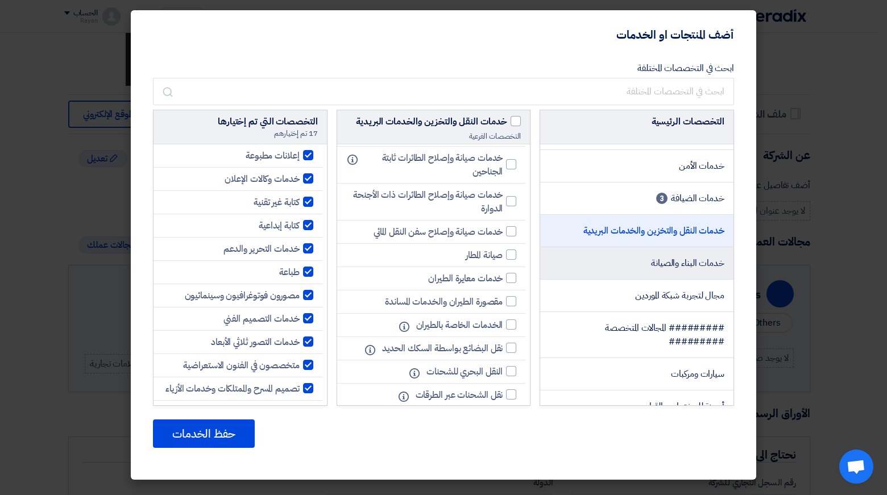
scroll to position [528, 0]
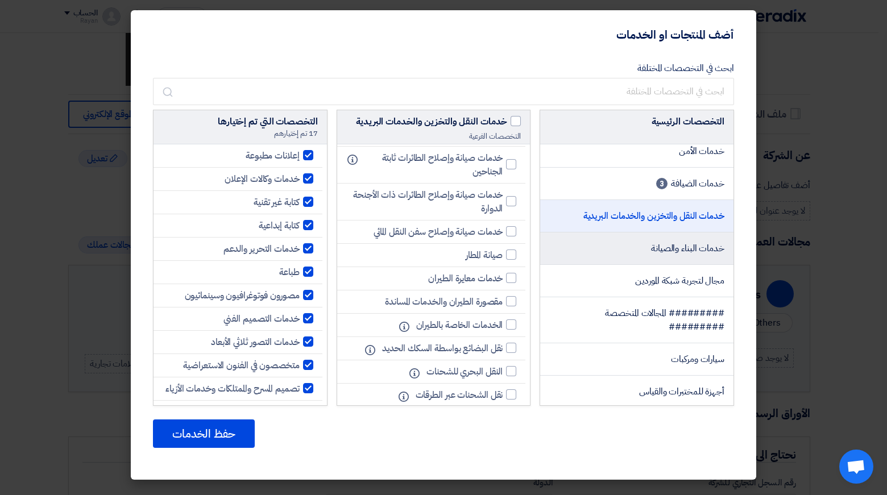
click at [651, 255] on span "خدمات البناء والصيانة" at bounding box center [687, 249] width 73 height 14
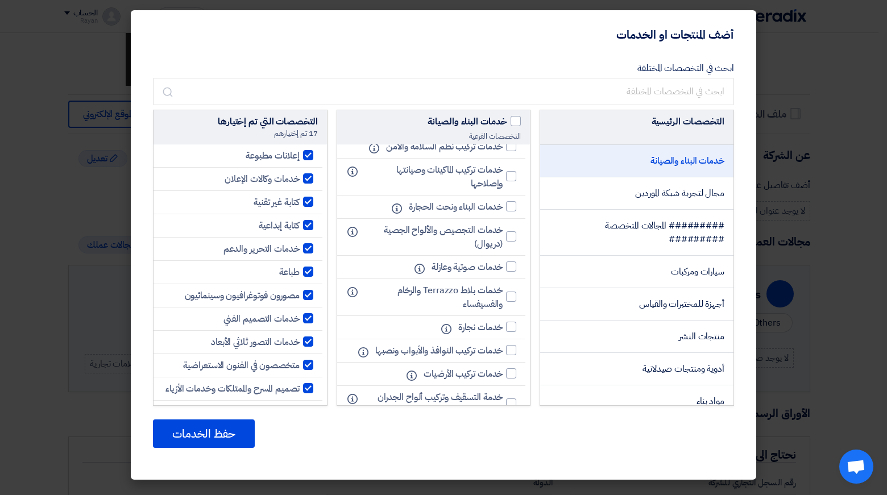
scroll to position [618, 0]
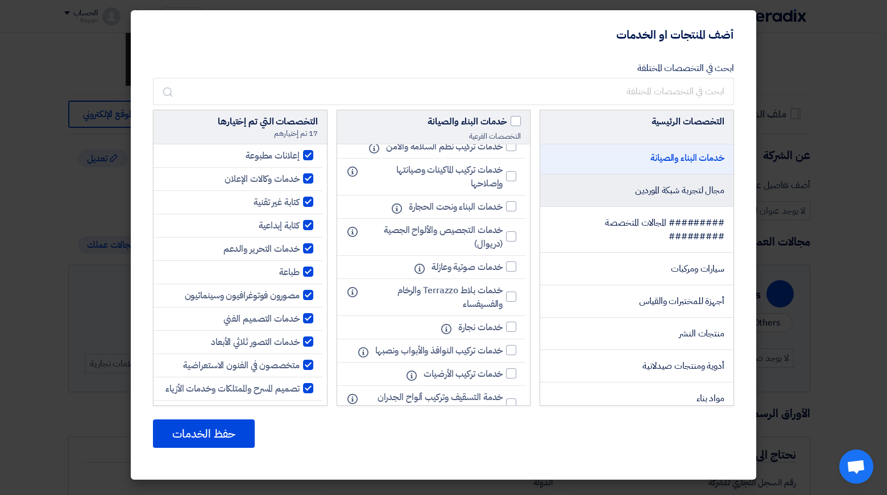
click at [648, 207] on li "مجال لتجربة شبكة الموردين" at bounding box center [636, 191] width 193 height 32
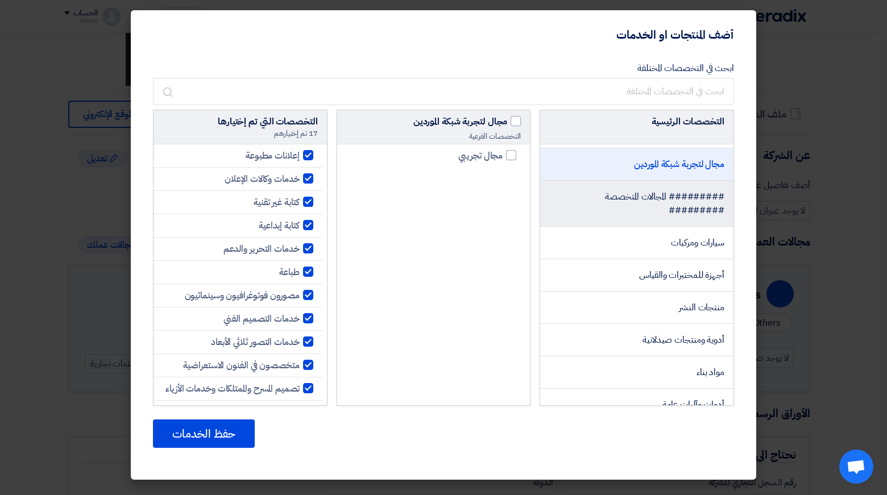
scroll to position [646, 0]
click at [625, 225] on li "######### المجالات المتخصصة #########" at bounding box center [636, 202] width 193 height 46
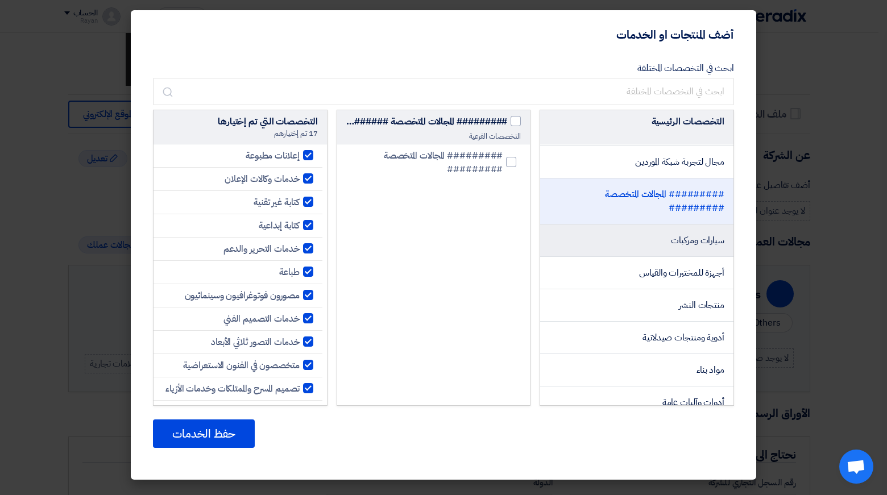
click at [625, 252] on li "سيارات ومركبات" at bounding box center [636, 241] width 193 height 32
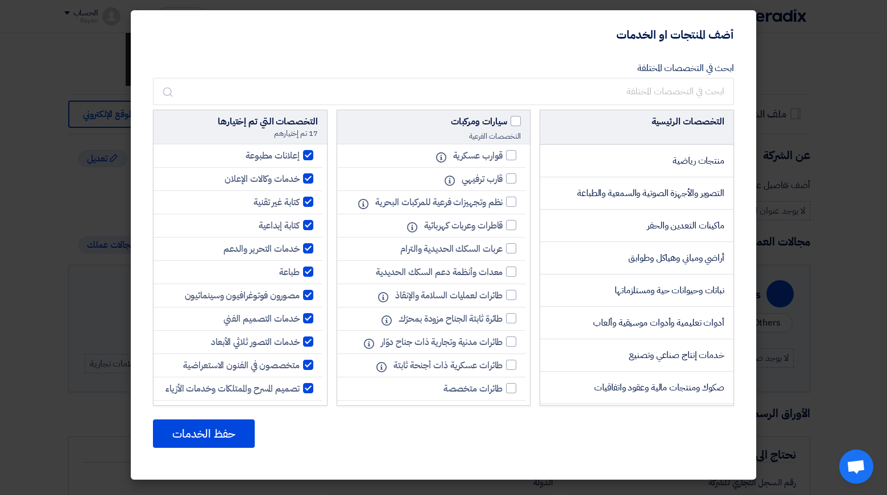
scroll to position [1310, 0]
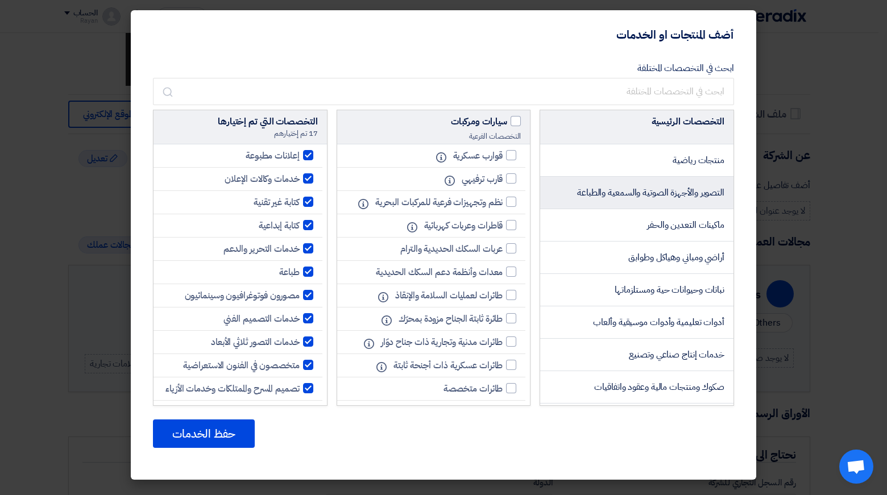
click at [622, 209] on li "التصوير والأجهزة الصوتية والسمعية والطباعة" at bounding box center [636, 193] width 193 height 32
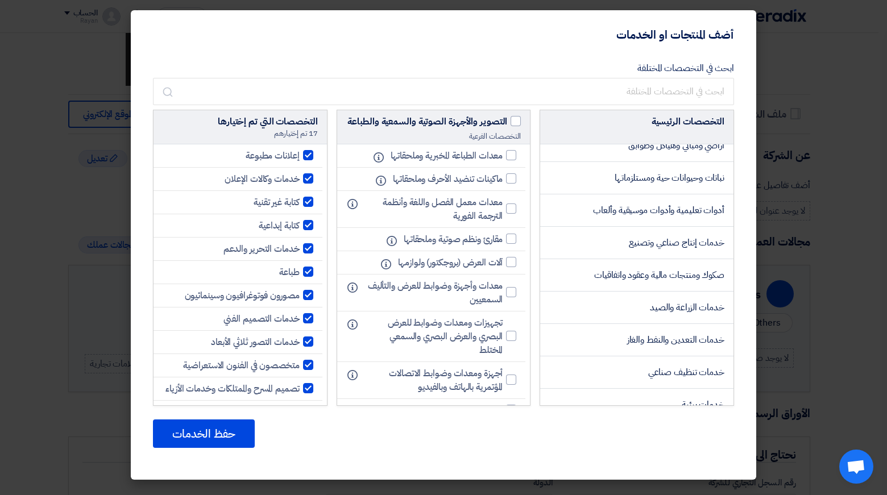
scroll to position [1423, 0]
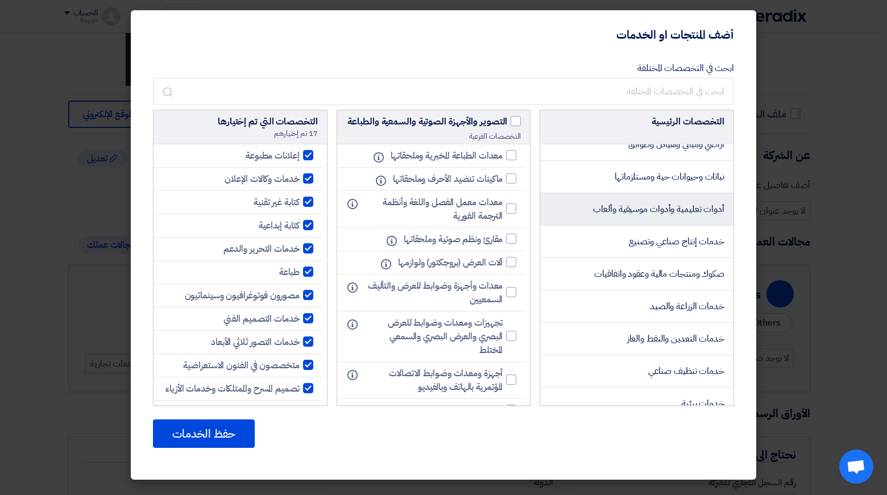
click at [660, 226] on li "أدوات تعليمية وأدوات موسيقية وألعاب" at bounding box center [636, 209] width 193 height 32
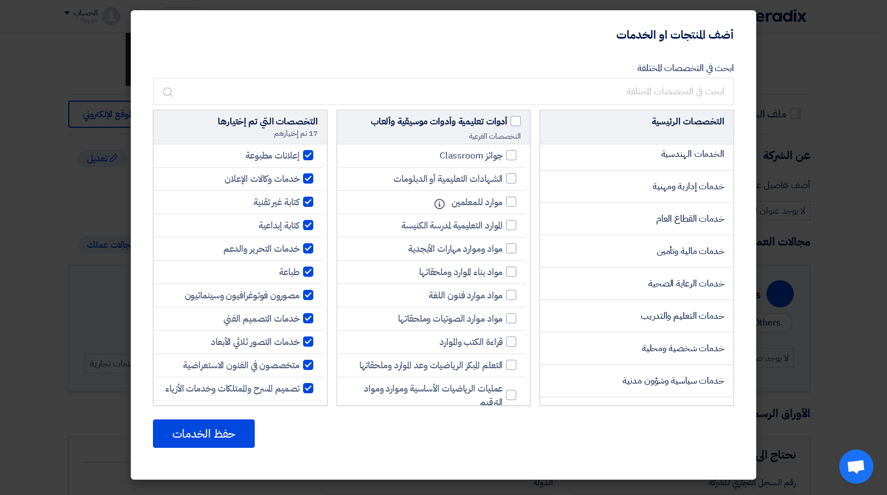
scroll to position [1714, 0]
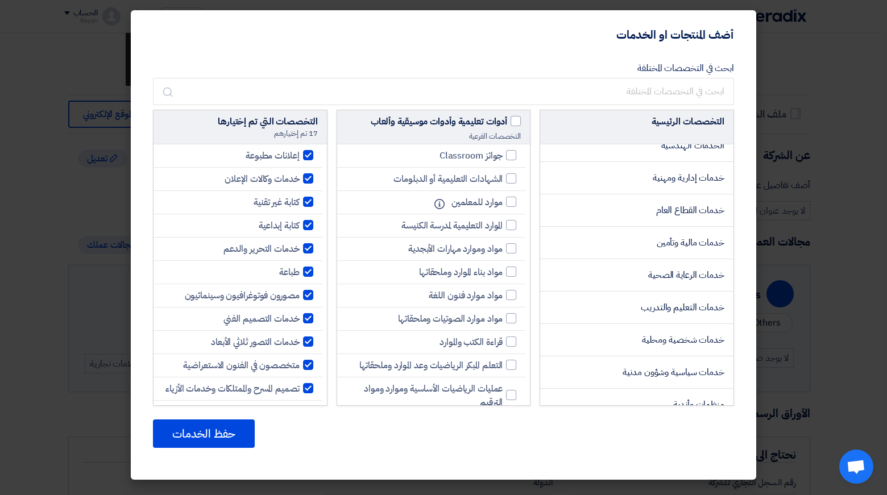
click at [660, 227] on li "خدمات القطاع العام" at bounding box center [636, 210] width 193 height 32
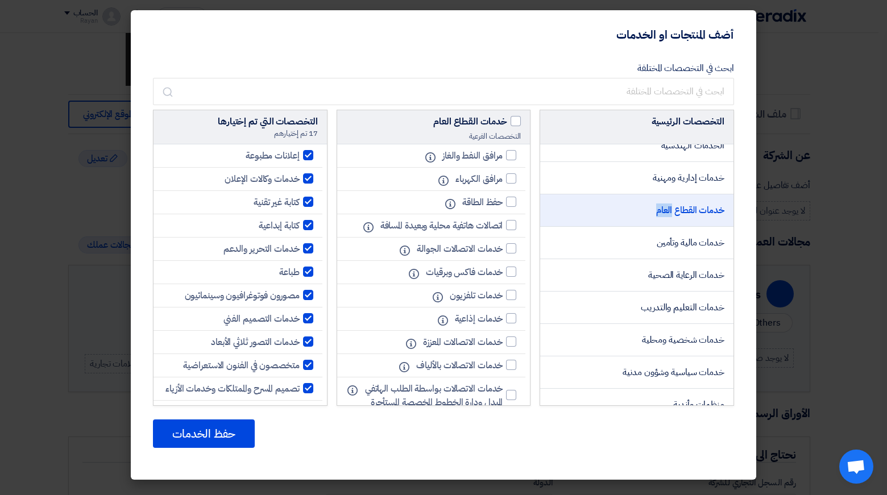
click at [660, 227] on li "خدمات القطاع العام" at bounding box center [636, 210] width 193 height 32
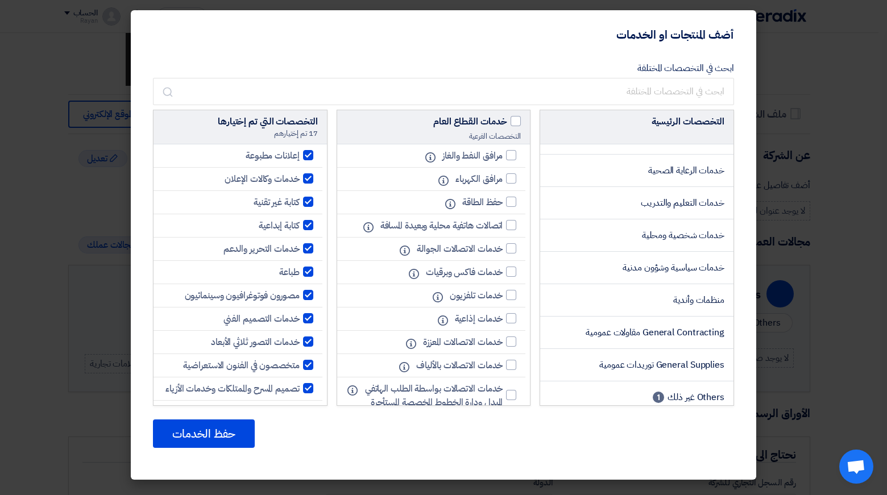
scroll to position [1819, 0]
click at [660, 235] on li "خدمات شخصية ومحلية" at bounding box center [636, 235] width 193 height 32
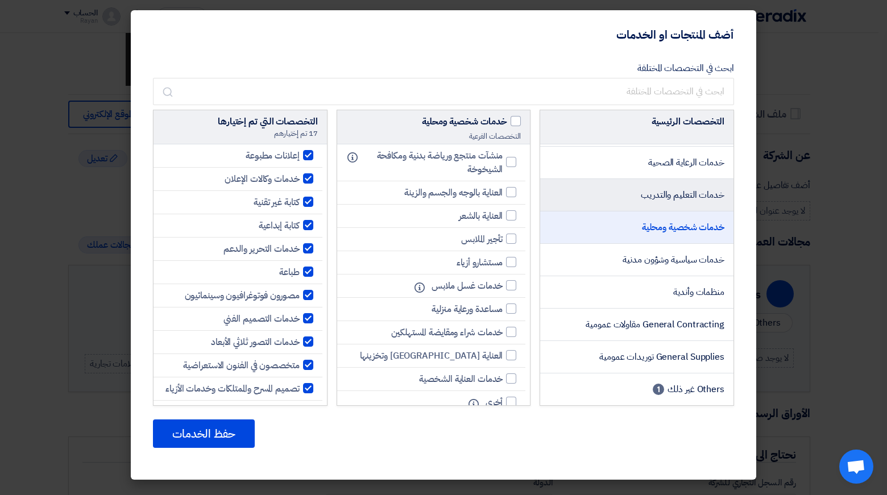
scroll to position [1840, 0]
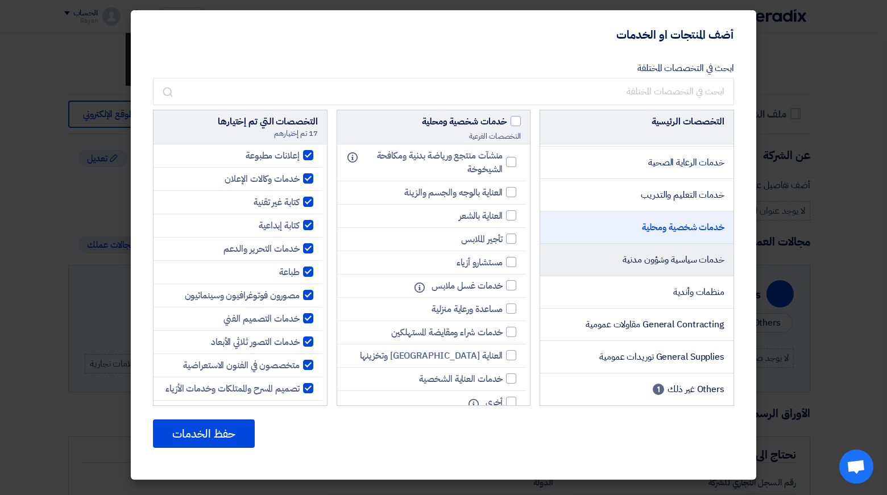
click at [658, 267] on li "خدمات سياسية وشؤون مدنية" at bounding box center [636, 260] width 193 height 32
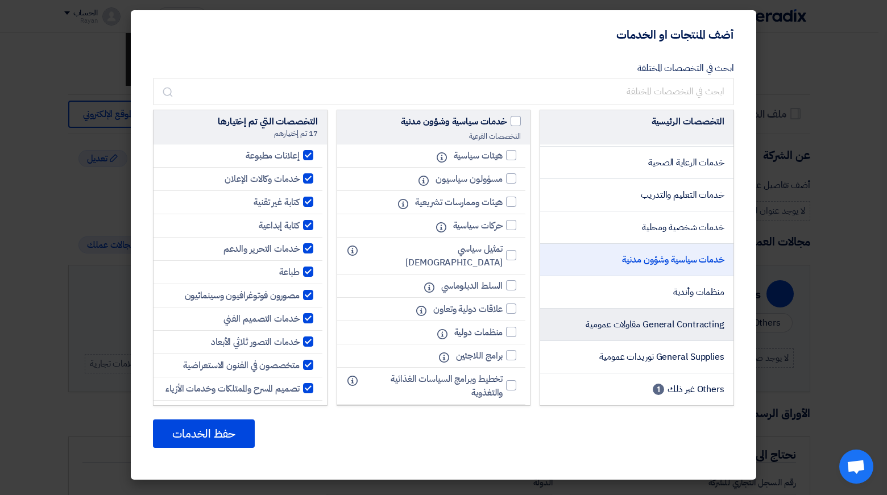
click at [617, 327] on span "General Contracting مقاولات عمومية" at bounding box center [655, 325] width 139 height 14
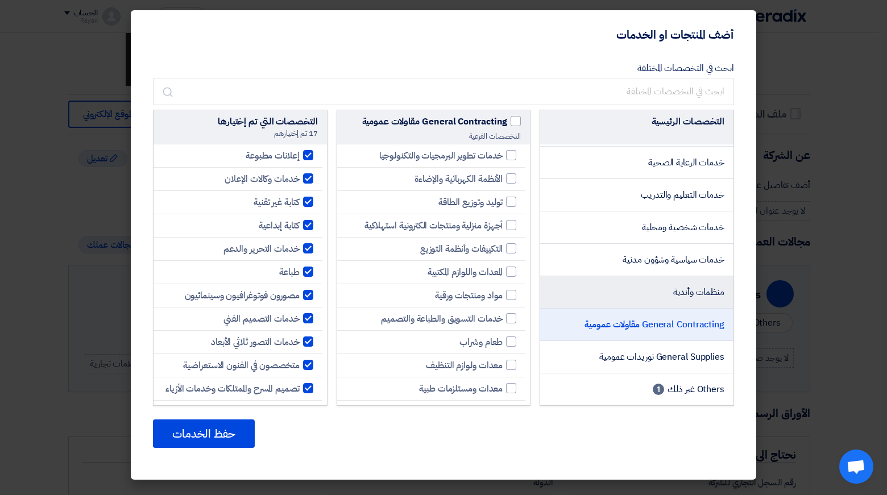
click at [649, 289] on li "منظمات وأندية" at bounding box center [636, 292] width 193 height 32
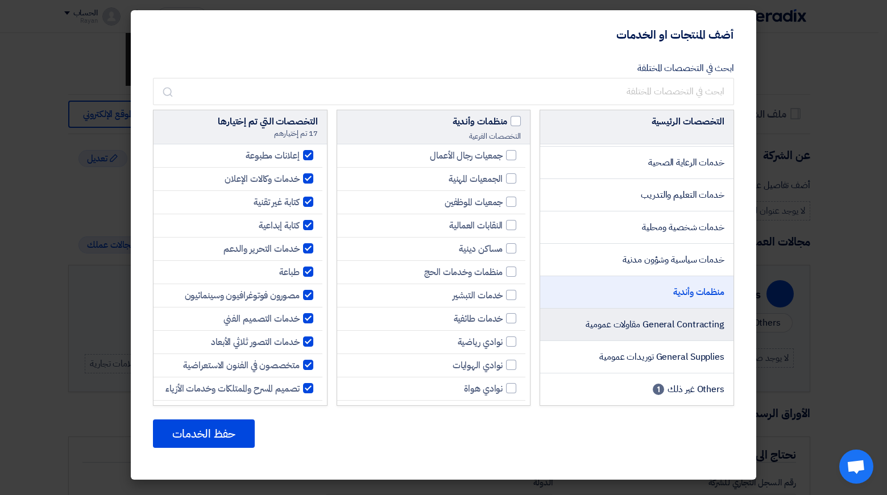
click at [641, 317] on li "General Contracting مقاولات عمومية" at bounding box center [636, 325] width 193 height 32
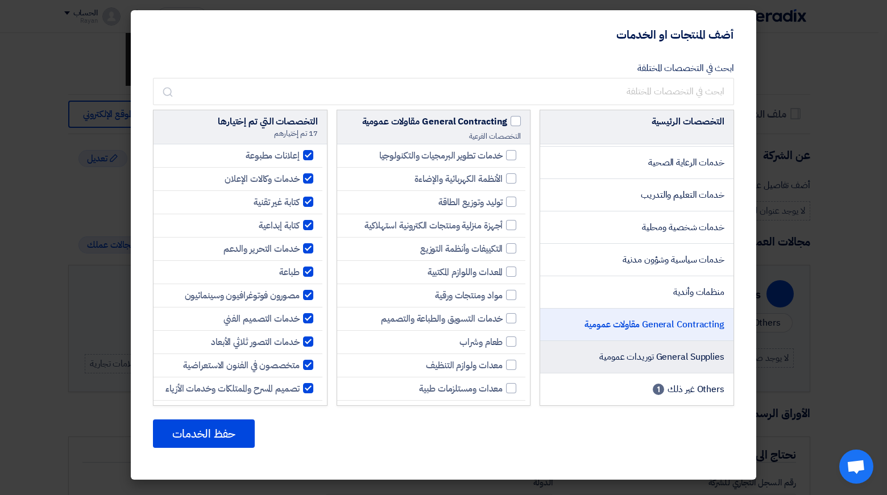
click at [627, 349] on li "General Supplies توريدات عمومية" at bounding box center [636, 357] width 193 height 32
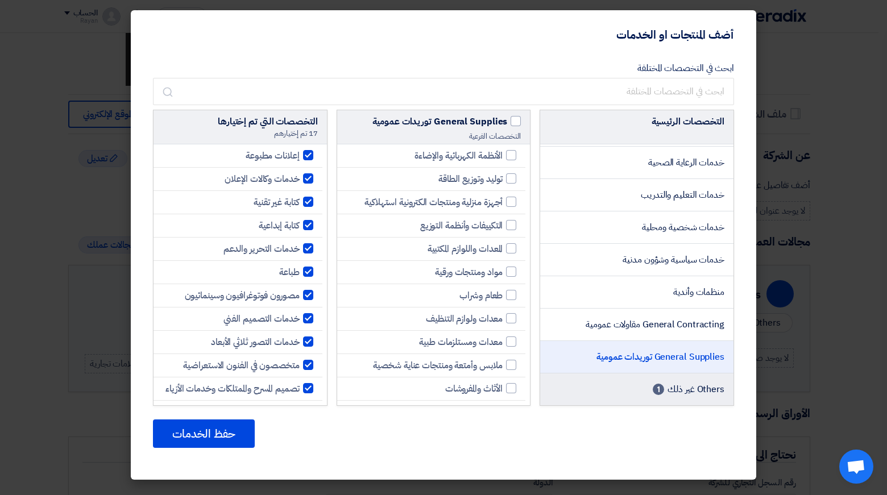
click at [621, 382] on li "Others غير ذلك 1" at bounding box center [636, 390] width 193 height 32
checkbox input "true"
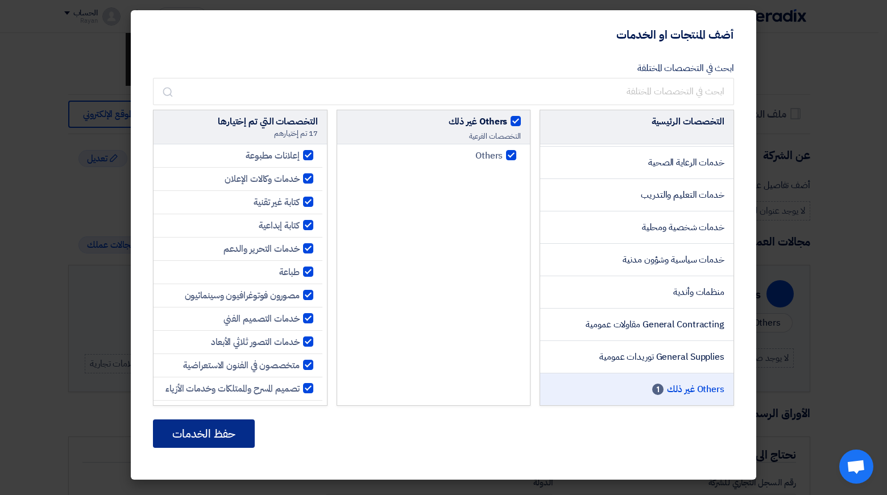
click at [173, 440] on button "حفظ الخدمات" at bounding box center [204, 434] width 102 height 28
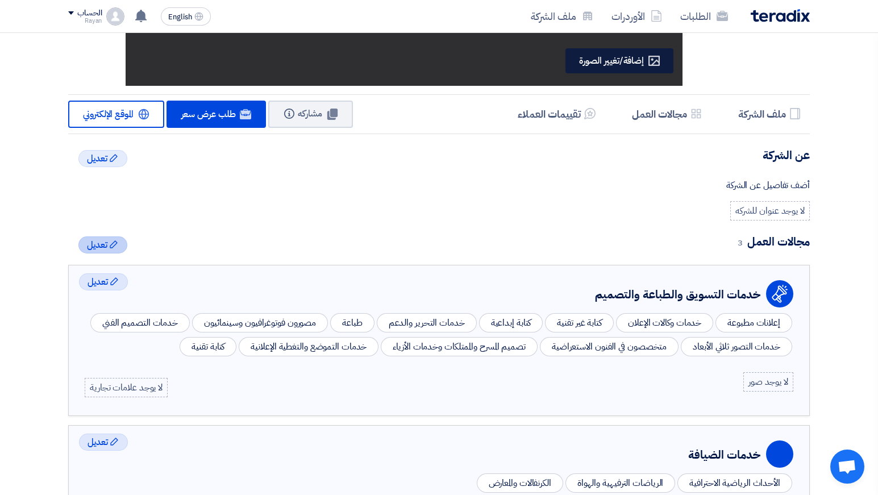
click at [107, 242] on span "تعديل" at bounding box center [97, 245] width 20 height 14
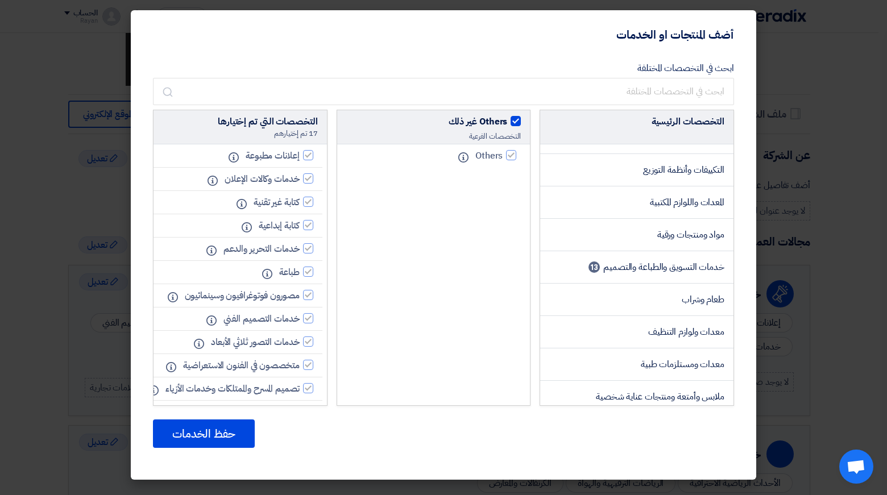
scroll to position [212, 0]
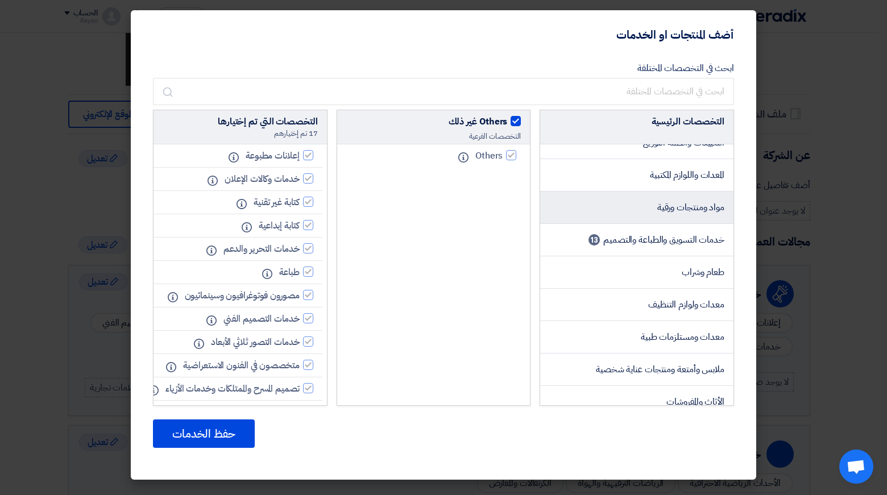
click at [639, 224] on li "مواد ومنتجات ورقية" at bounding box center [636, 208] width 193 height 32
checkbox input "false"
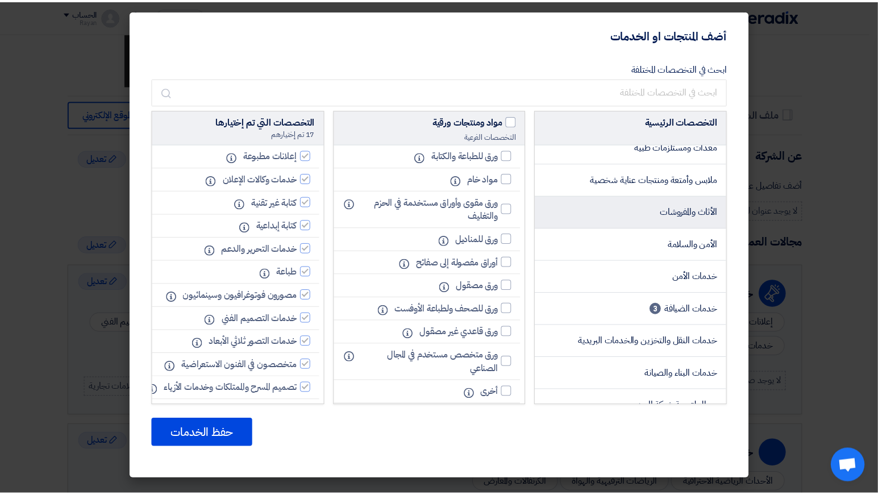
scroll to position [404, 0]
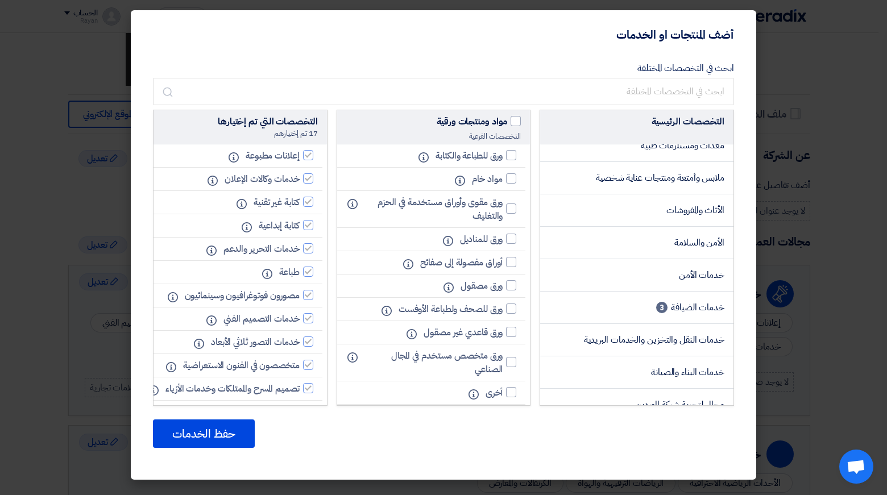
click at [8, 222] on modal-container "أضف المنتجات او الخدمات ابحث في التخصصات المختلفة التخصصات الرئيسية ######### ا…" at bounding box center [443, 247] width 887 height 495
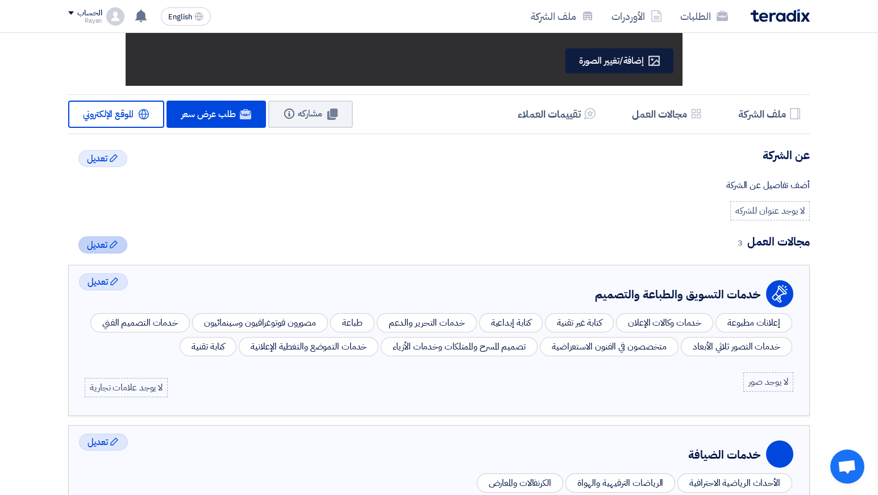
click at [105, 247] on span "تعديل" at bounding box center [97, 245] width 20 height 14
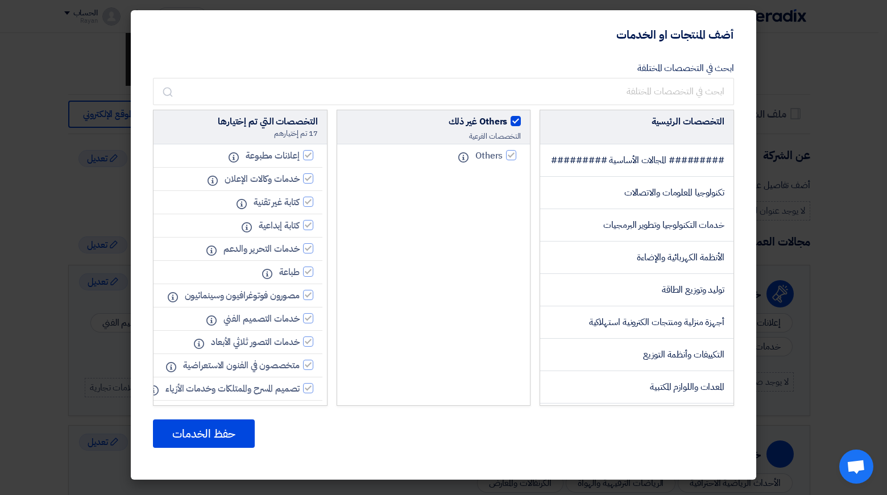
click at [48, 183] on modal-container "أضف المنتجات او الخدمات ابحث في التخصصات المختلفة التخصصات الرئيسية ######### ا…" at bounding box center [443, 247] width 887 height 495
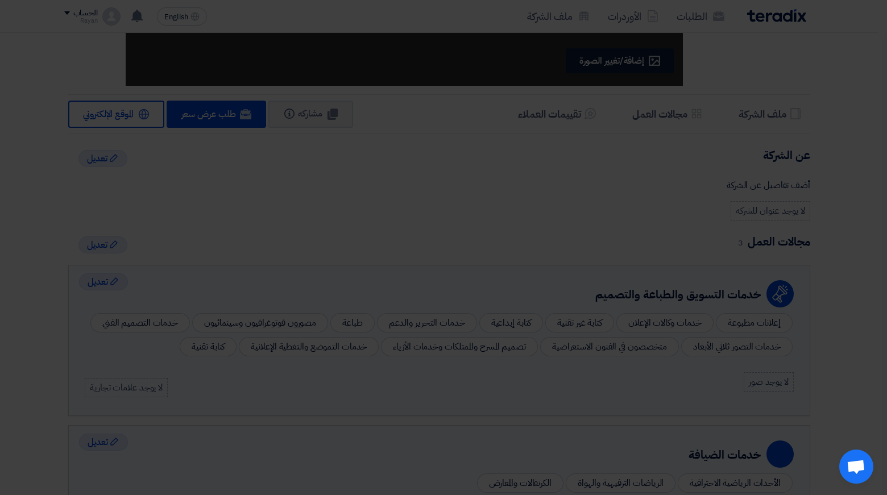
click at [48, 183] on modal-container "أضف المنتجات او الخدمات ابحث في التخصصات المختلفة التخصصات الرئيسية ######### ا…" at bounding box center [443, 247] width 887 height 495
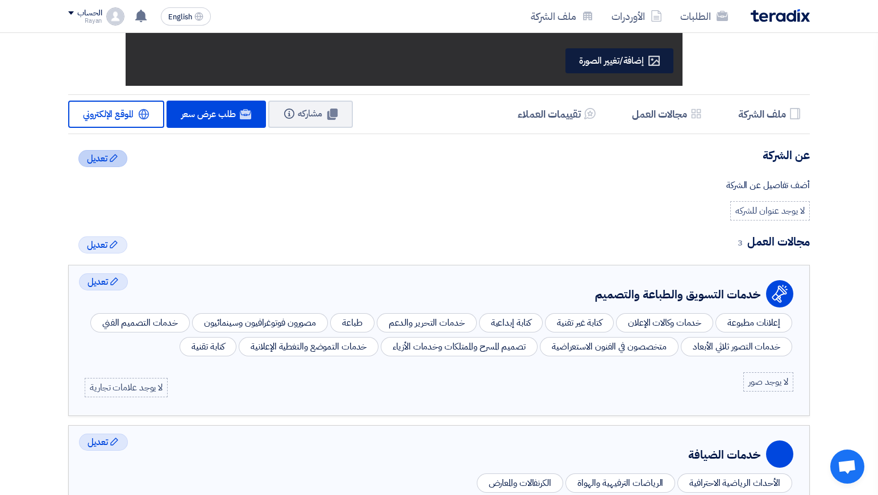
click at [85, 158] on div "Edit تعديل" at bounding box center [102, 158] width 49 height 17
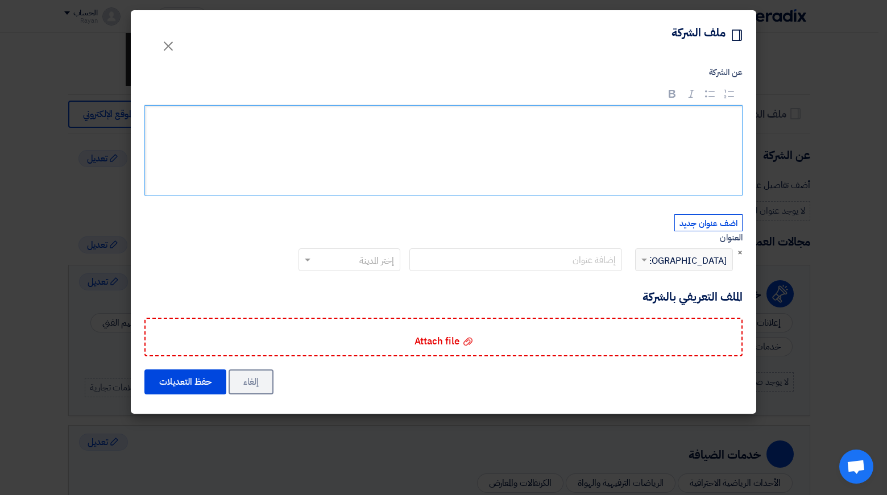
click at [615, 124] on p "Rich Text Editor, main" at bounding box center [448, 121] width 578 height 15
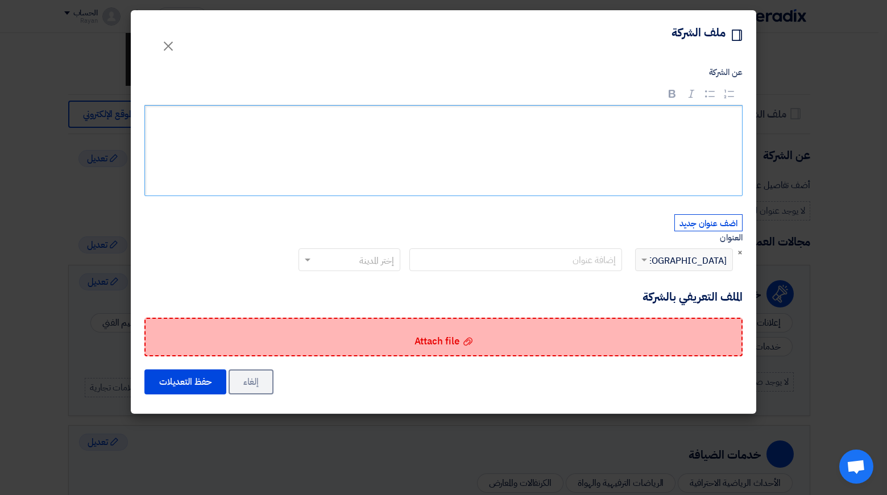
click at [529, 342] on div "Attach file Attach file" at bounding box center [443, 337] width 598 height 39
click at [0, 0] on input "Attach file Attach file" at bounding box center [0, 0] width 0 height 0
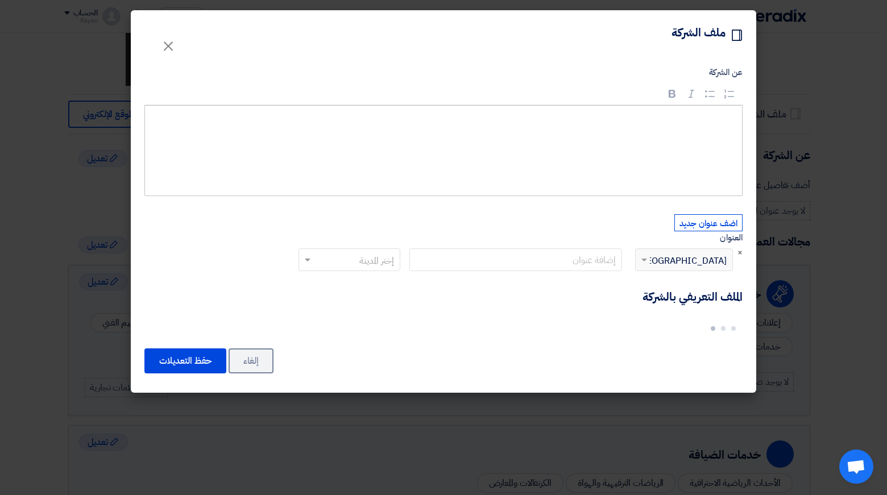
click at [685, 258] on div "إختر الدولة × [GEOGRAPHIC_DATA]" at bounding box center [691, 260] width 82 height 14
click at [740, 252] on span "×" at bounding box center [739, 252] width 5 height 13
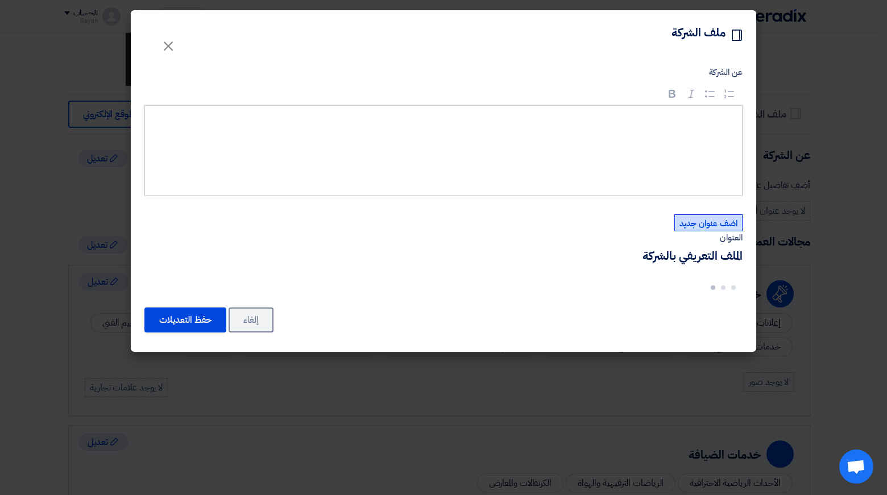
click at [720, 220] on button "اضف عنوان جديد" at bounding box center [708, 222] width 68 height 17
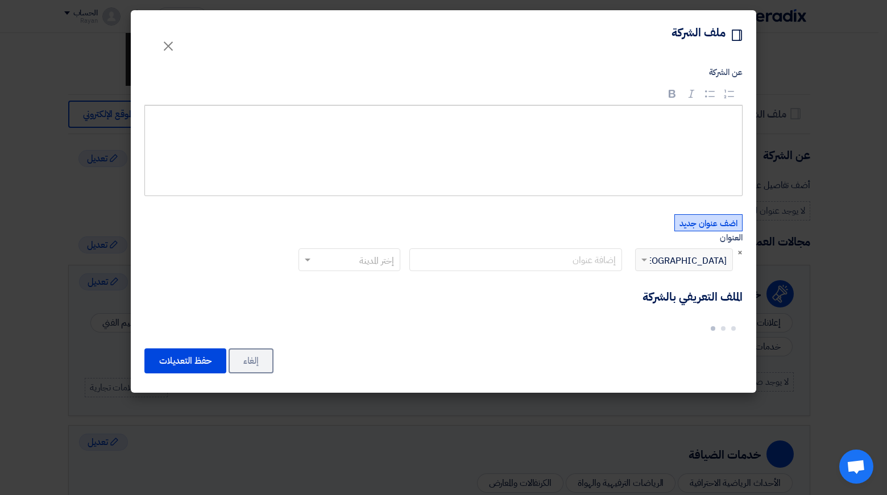
click at [640, 256] on span at bounding box center [643, 260] width 14 height 14
click at [643, 259] on span at bounding box center [644, 261] width 6 height 4
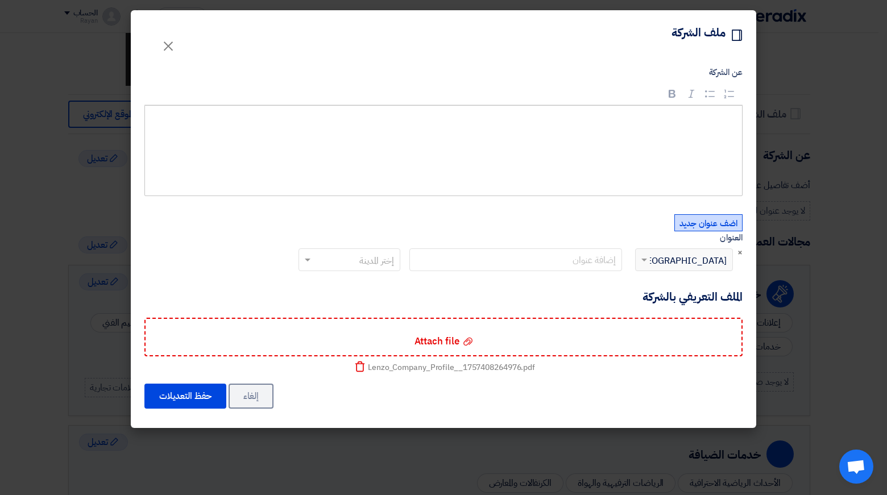
click at [674, 264] on div "إختر الدولة × [GEOGRAPHIC_DATA]" at bounding box center [691, 260] width 82 height 14
click at [700, 260] on div "إختر الدولة × [GEOGRAPHIC_DATA]" at bounding box center [691, 260] width 82 height 14
click at [737, 254] on div "إختر الدولة × [GEOGRAPHIC_DATA]" at bounding box center [682, 268] width 111 height 41
click at [741, 254] on span "×" at bounding box center [739, 252] width 5 height 13
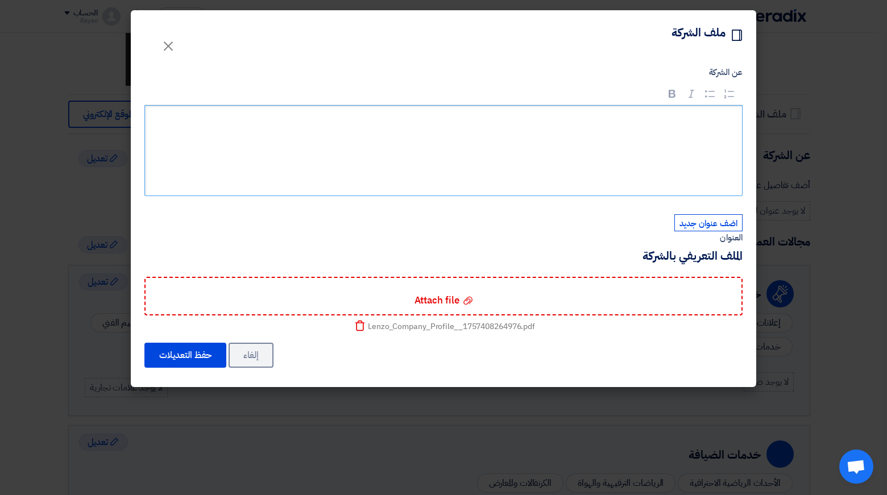
click at [492, 131] on div "Rich Text Editor, main" at bounding box center [443, 150] width 598 height 91
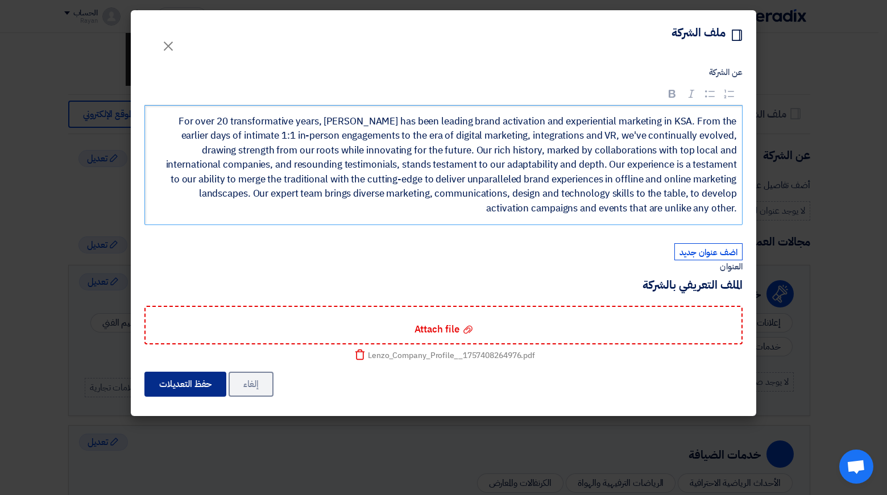
click at [198, 394] on button "حفظ التعديلات" at bounding box center [185, 384] width 82 height 25
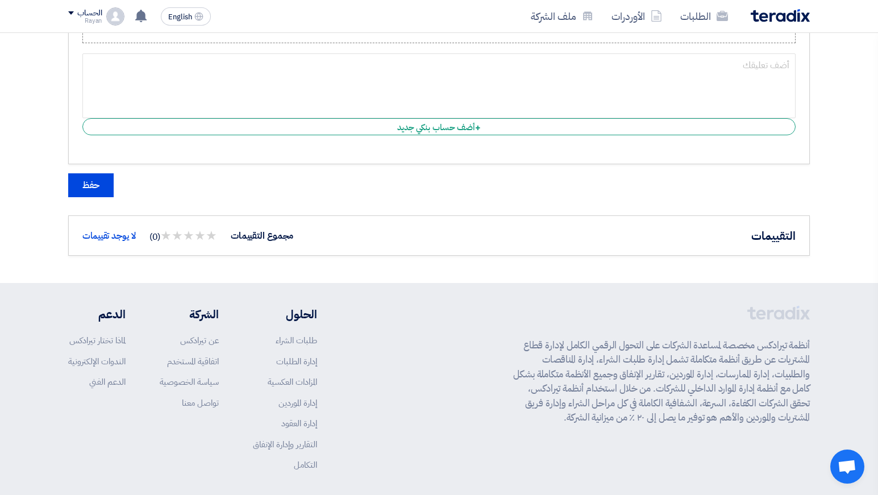
scroll to position [1390, 0]
click at [96, 197] on button "حفظ" at bounding box center [90, 185] width 45 height 24
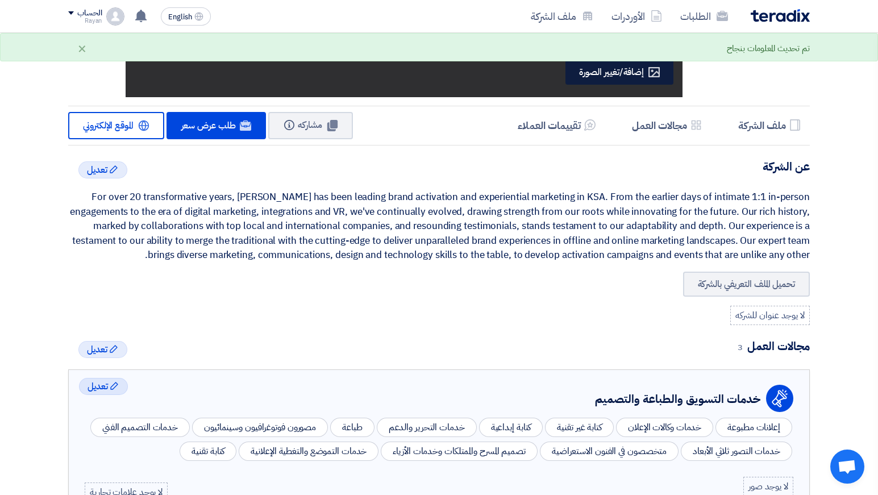
scroll to position [0, 0]
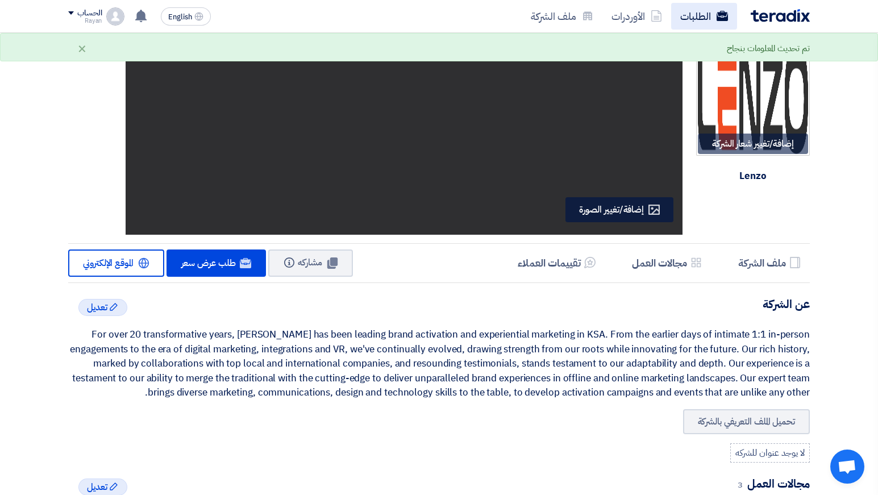
click at [697, 19] on link "الطلبات" at bounding box center [705, 16] width 66 height 27
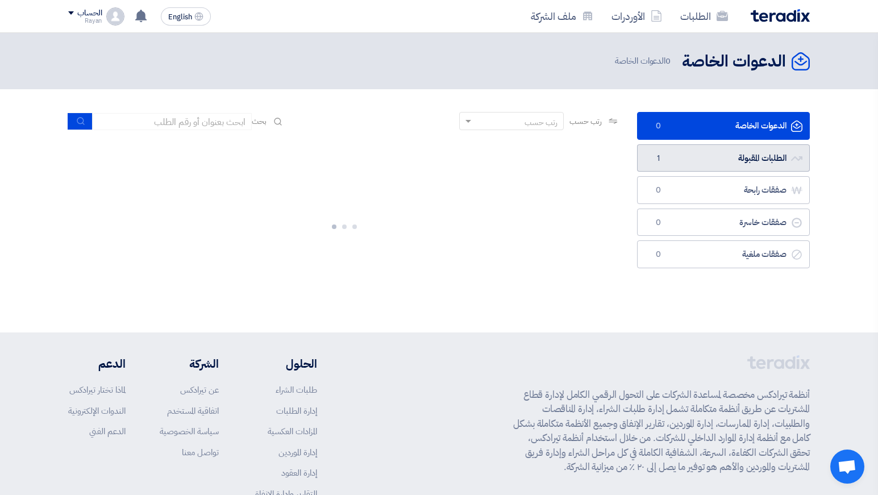
click at [691, 159] on link "الطلبات المقبولة الطلبات المقبولة 1" at bounding box center [723, 158] width 173 height 28
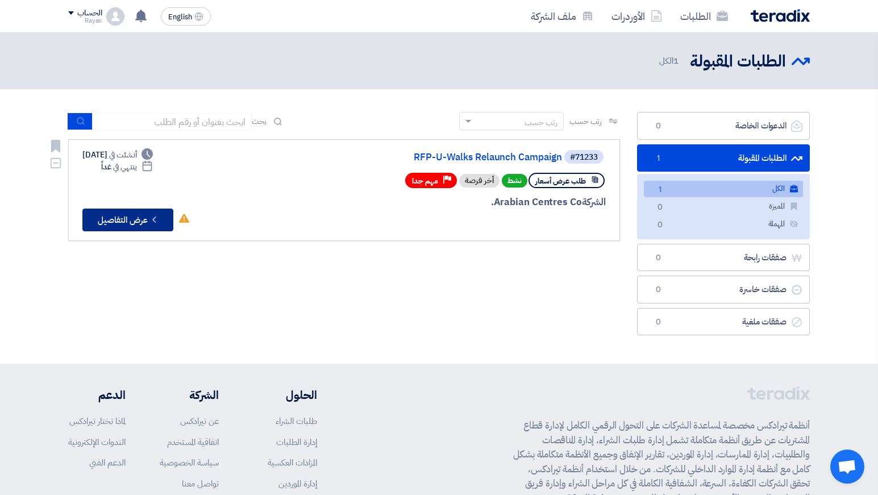
click at [132, 227] on button "Check details عرض التفاصيل" at bounding box center [127, 220] width 91 height 23
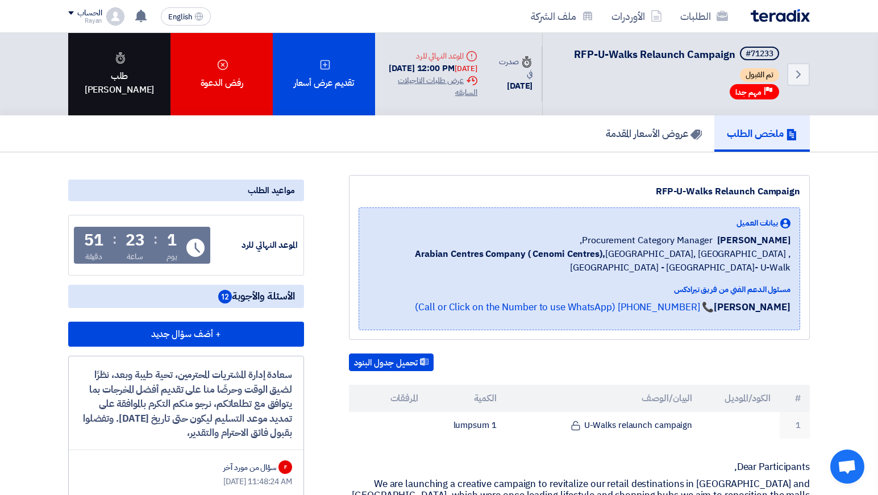
click at [105, 86] on div "طلب [PERSON_NAME]" at bounding box center [119, 74] width 102 height 82
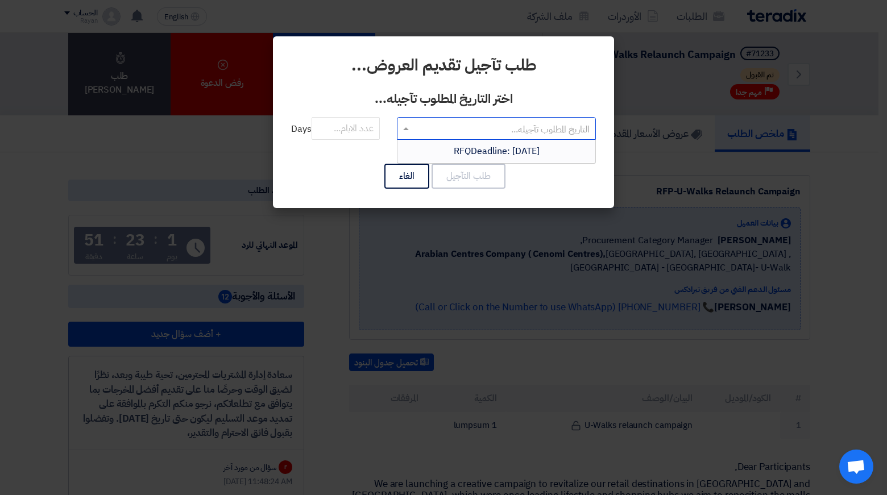
click at [511, 127] on input "text" at bounding box center [502, 129] width 176 height 19
click at [494, 153] on span "RFQDeadline: [DATE]" at bounding box center [497, 151] width 86 height 14
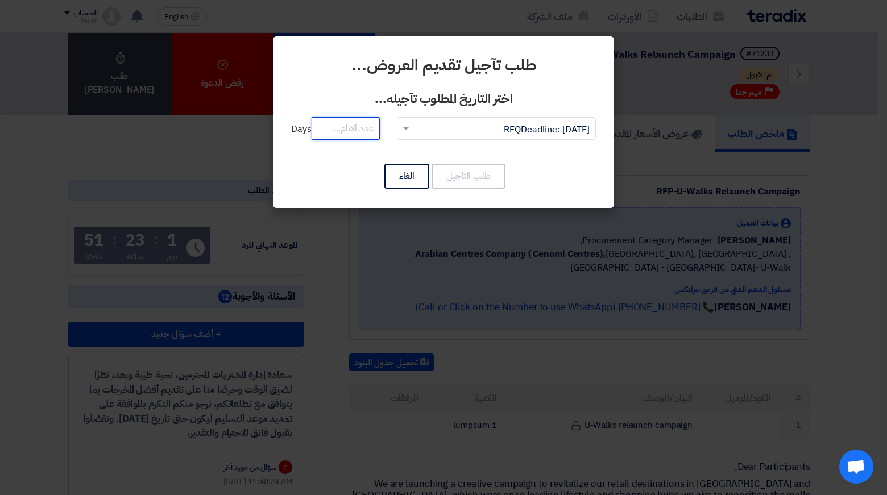
click at [363, 126] on input "number" at bounding box center [346, 128] width 68 height 23
type input "3"
type input "2"
drag, startPoint x: 459, startPoint y: 176, endPoint x: 459, endPoint y: 168, distance: 8.0
click at [459, 168] on button "طلب التآجيل" at bounding box center [469, 176] width 74 height 25
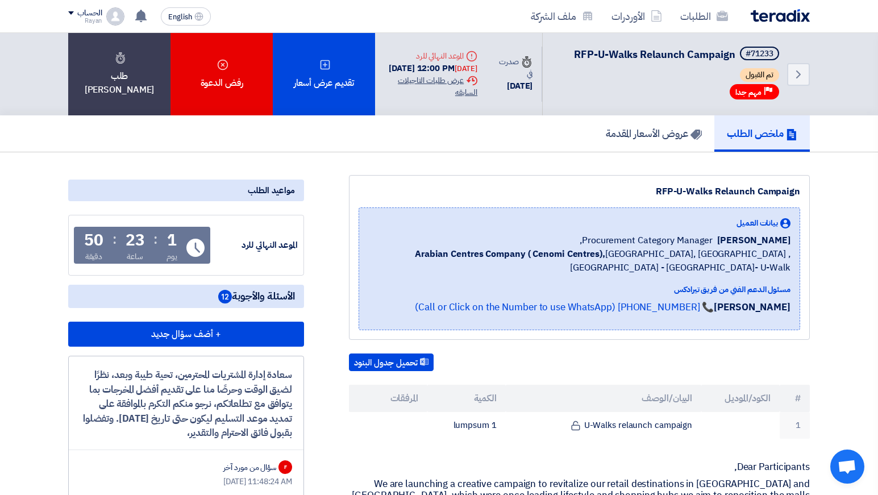
click at [478, 98] on div "Extension History عرض طلبات التاجيلات السابقه" at bounding box center [430, 86] width 93 height 24
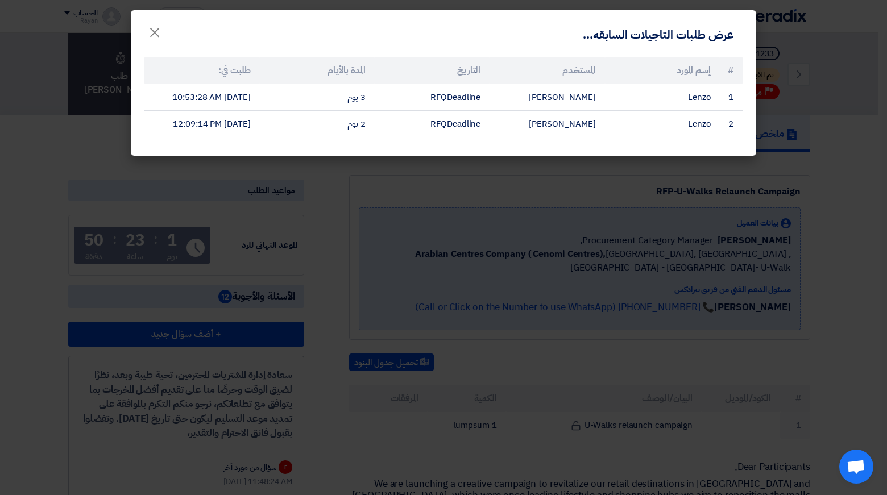
click at [325, 205] on modal-container "عرض طلبات التاجيلات السابقه... × # إسم المورد المستخدم التاريخ المدة بالأيام طل…" at bounding box center [443, 247] width 887 height 495
